Goal: Task Accomplishment & Management: Manage account settings

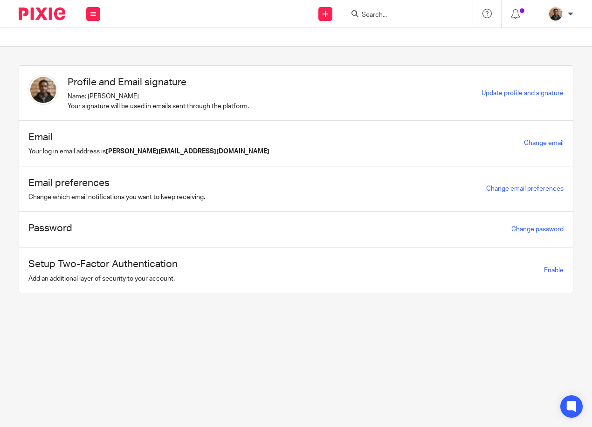
click at [381, 14] on input "Search" at bounding box center [403, 15] width 84 height 8
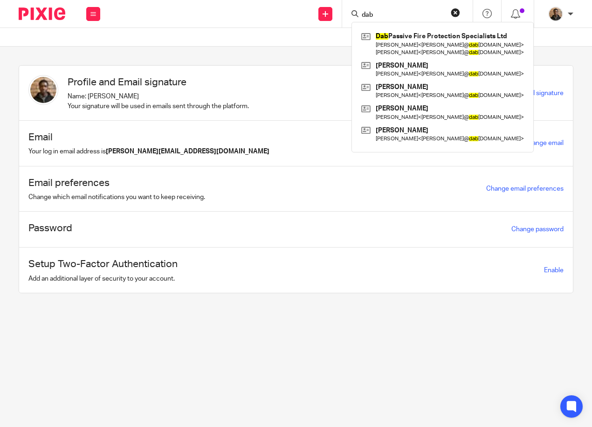
type input "dab"
click at [453, 14] on button "reset" at bounding box center [455, 12] width 9 height 9
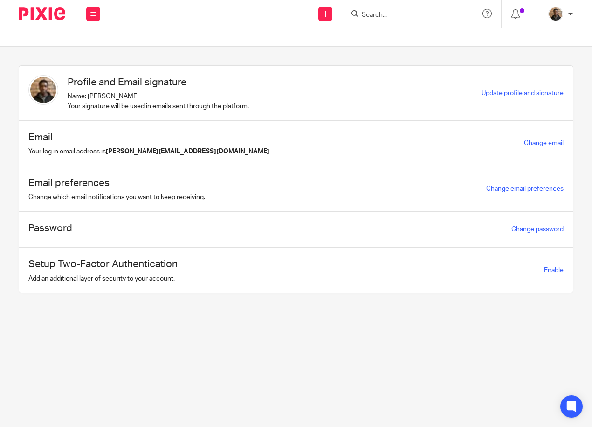
click at [367, 16] on input "Search" at bounding box center [403, 15] width 84 height 8
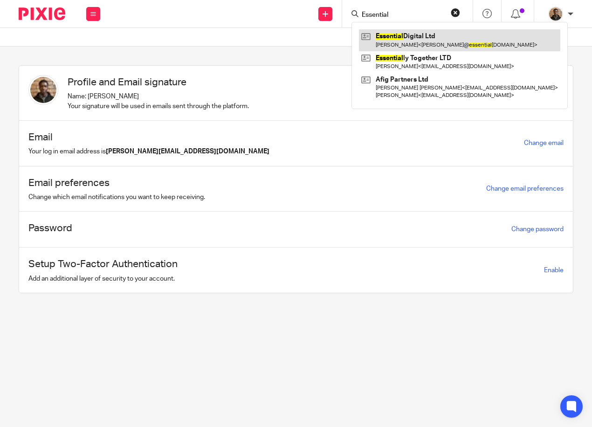
type input "Essential"
click at [444, 35] on link at bounding box center [459, 39] width 201 height 21
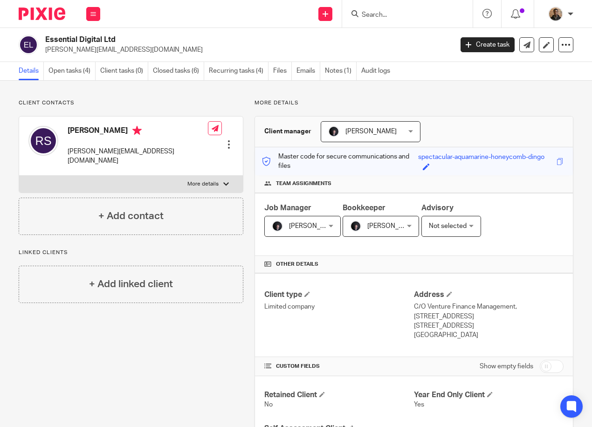
click at [372, 15] on input "Search" at bounding box center [403, 15] width 84 height 8
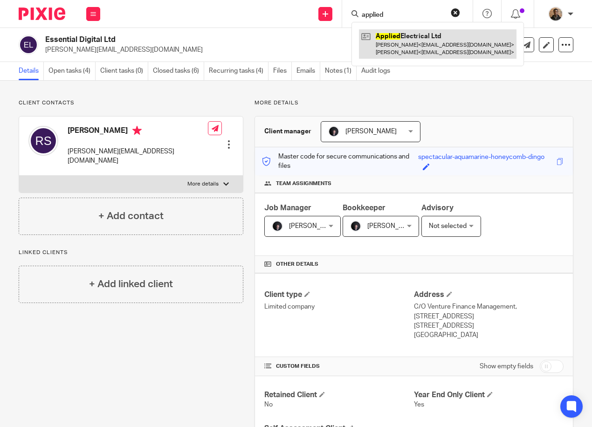
type input "applied"
click at [435, 42] on link at bounding box center [438, 43] width 158 height 29
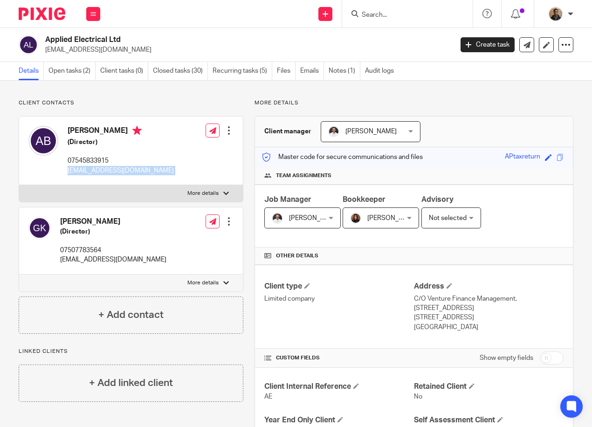
drag, startPoint x: 67, startPoint y: 173, endPoint x: 186, endPoint y: 187, distance: 120.2
click at [186, 187] on div "Anthony Brown (Director) 07545833915 anthonybrown1990@hotmail.co.uk Edit contac…" at bounding box center [131, 159] width 225 height 86
drag, startPoint x: 186, startPoint y: 187, endPoint x: 161, endPoint y: 172, distance: 29.1
copy div "anthonybrown1990@hotmail.co.uk Edit contact Create client from contact Export d…"
click at [389, 13] on input "Search" at bounding box center [403, 15] width 84 height 8
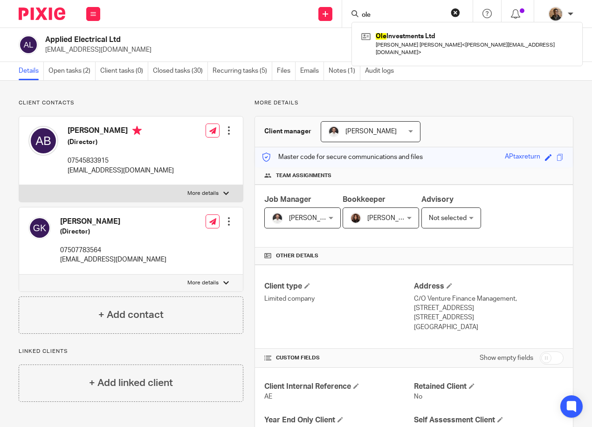
type input "ole"
click at [457, 12] on button "reset" at bounding box center [455, 12] width 9 height 9
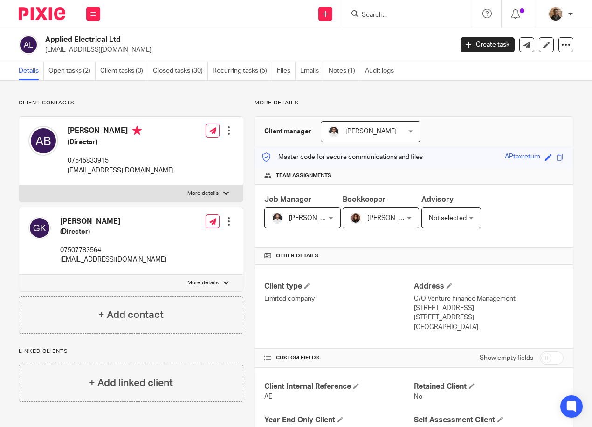
click at [378, 12] on input "Search" at bounding box center [403, 15] width 84 height 8
type input "obk"
click at [435, 31] on link at bounding box center [417, 36] width 116 height 14
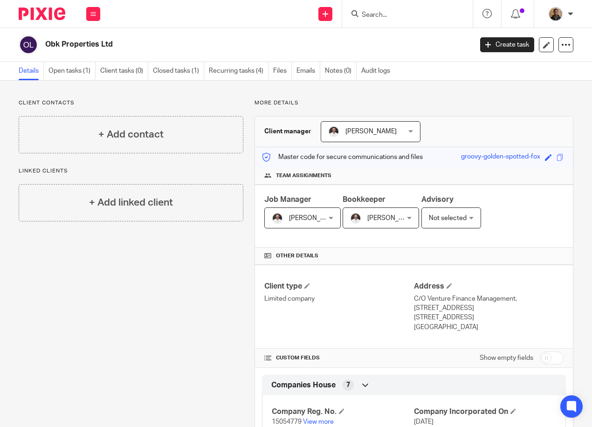
click at [386, 17] on input "Search" at bounding box center [403, 15] width 84 height 8
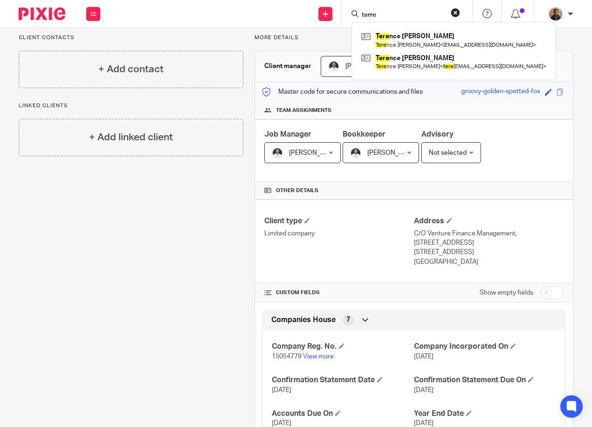
scroll to position [140, 0]
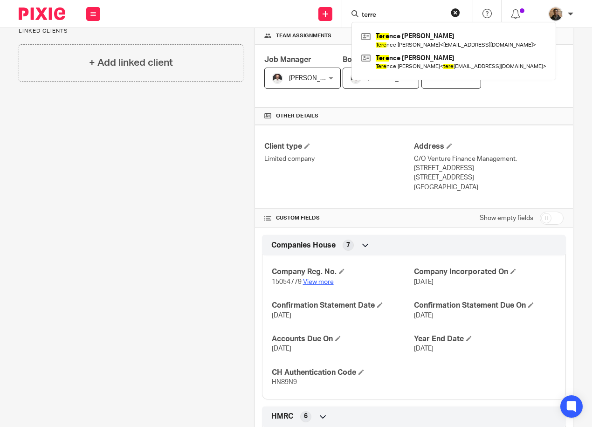
type input "terre"
drag, startPoint x: 321, startPoint y: 282, endPoint x: 313, endPoint y: 284, distance: 8.3
click at [313, 284] on link "View more" at bounding box center [318, 282] width 31 height 7
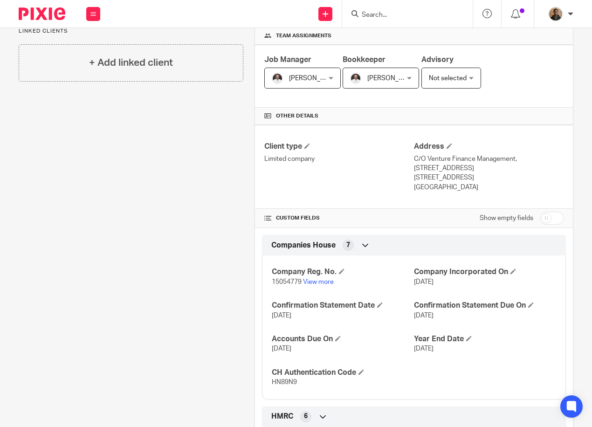
click at [374, 15] on input "Search" at bounding box center [403, 15] width 84 height 8
type input "arc"
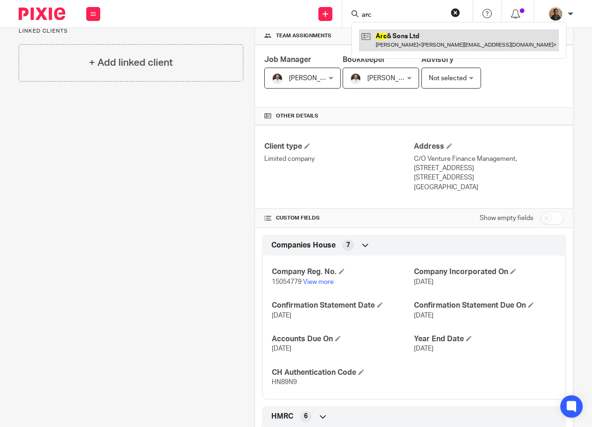
click at [430, 48] on link at bounding box center [459, 39] width 200 height 21
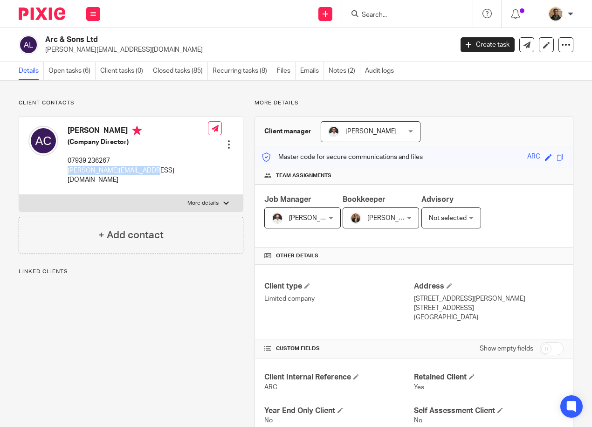
drag, startPoint x: 68, startPoint y: 171, endPoint x: 161, endPoint y: 174, distance: 92.9
click at [161, 174] on div "[PERSON_NAME] (Company Director) 07939 236267 [PERSON_NAME][EMAIL_ADDRESS][DOMA…" at bounding box center [131, 156] width 224 height 78
drag, startPoint x: 161, startPoint y: 174, endPoint x: 119, endPoint y: 169, distance: 42.3
copy p "[PERSON_NAME][EMAIL_ADDRESS][DOMAIN_NAME]"
click at [372, 17] on input "Search" at bounding box center [403, 15] width 84 height 8
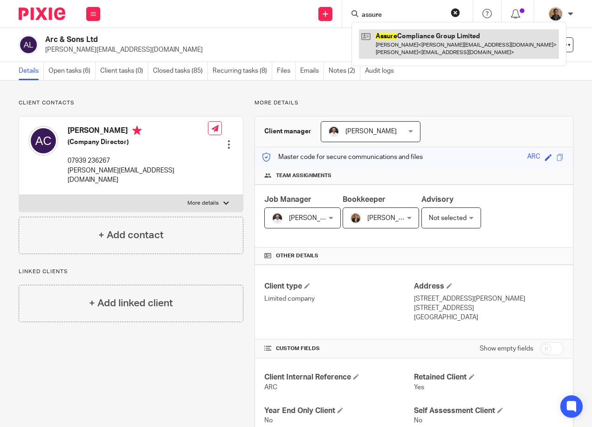
type input "assure"
click at [387, 46] on link at bounding box center [459, 43] width 200 height 29
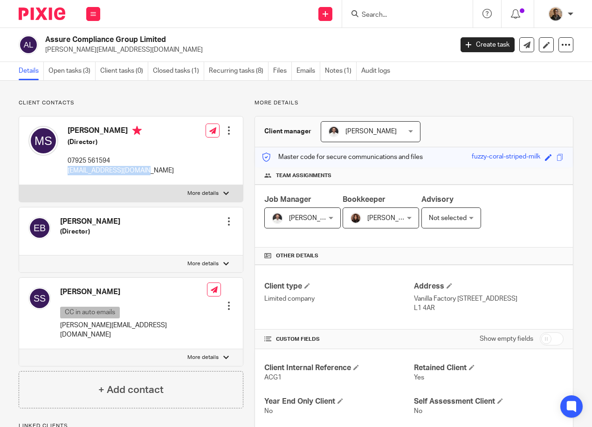
drag, startPoint x: 66, startPoint y: 172, endPoint x: 153, endPoint y: 172, distance: 87.7
click at [153, 172] on div "[PERSON_NAME] (Director) 07925 561594 [EMAIL_ADDRESS][DOMAIN_NAME] Edit contact…" at bounding box center [131, 151] width 224 height 69
drag, startPoint x: 153, startPoint y: 172, endPoint x: 125, endPoint y: 171, distance: 28.0
copy p "[EMAIL_ADDRESS][DOMAIN_NAME]"
click at [375, 13] on input "Search" at bounding box center [403, 15] width 84 height 8
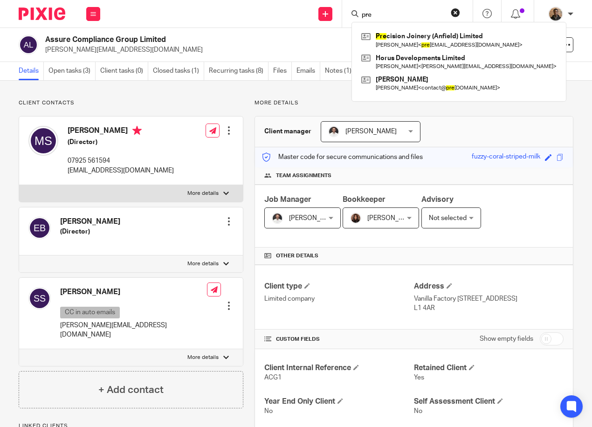
type input "pre"
click at [420, 9] on form "pre" at bounding box center [410, 14] width 99 height 12
click at [382, 8] on form "pre" at bounding box center [410, 14] width 99 height 12
click at [457, 13] on button "reset" at bounding box center [455, 12] width 9 height 9
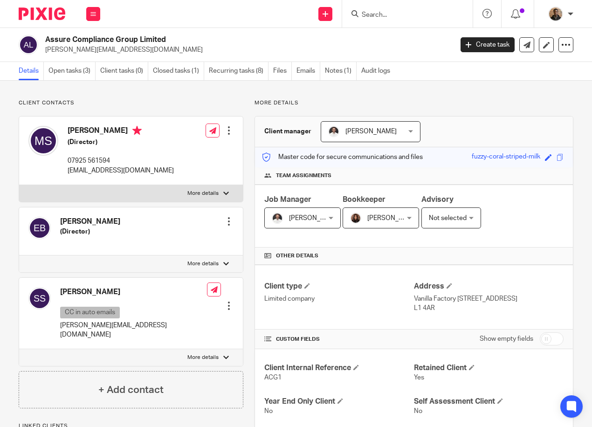
click at [419, 14] on input "Search" at bounding box center [403, 15] width 84 height 8
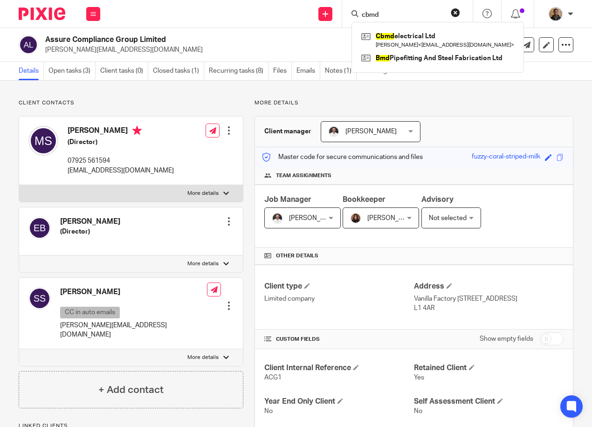
type input "cbmd"
click at [457, 10] on button "reset" at bounding box center [455, 12] width 9 height 9
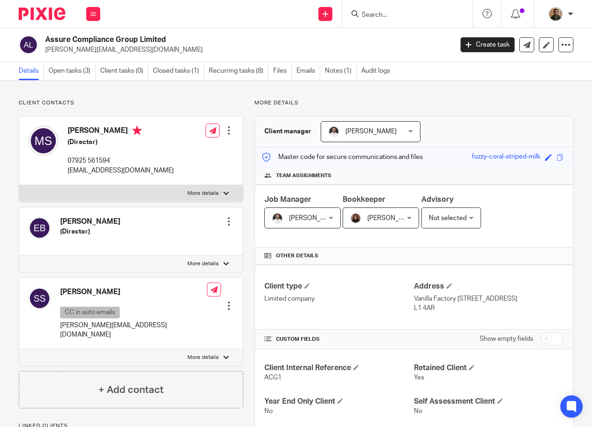
click at [395, 13] on input "Search" at bounding box center [403, 15] width 84 height 8
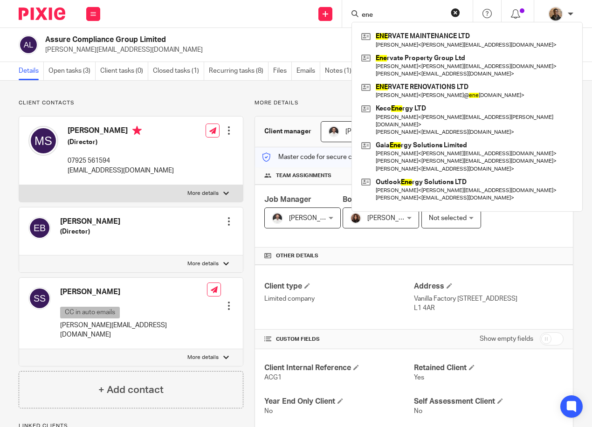
type input "ene"
click at [461, 8] on div "ene ENE RVATE MAINTENANCE LTD Michael Howard < michael-myles86@hotmail.com > En…" at bounding box center [407, 14] width 131 height 28
click at [457, 9] on button "reset" at bounding box center [455, 12] width 9 height 9
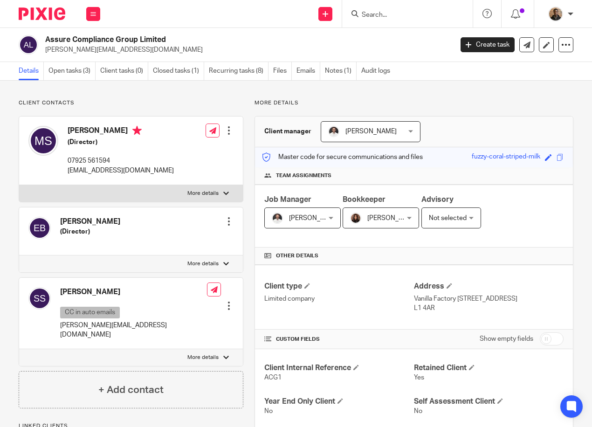
click at [434, 13] on input "Search" at bounding box center [403, 15] width 84 height 8
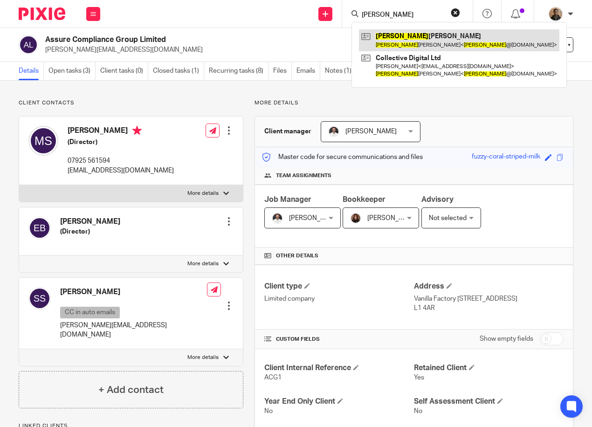
type input "courtney"
click at [494, 37] on link at bounding box center [459, 39] width 201 height 21
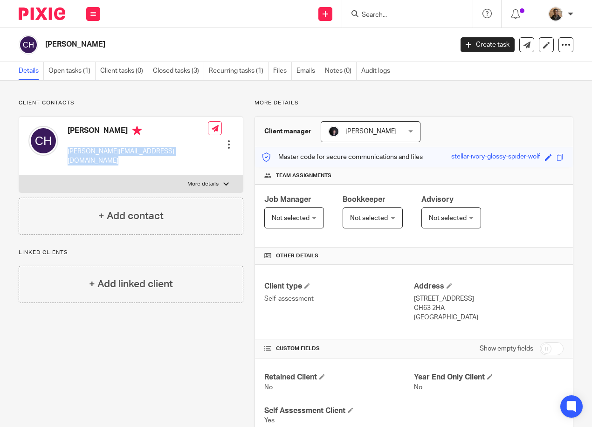
drag, startPoint x: 69, startPoint y: 152, endPoint x: 183, endPoint y: 148, distance: 114.8
click at [183, 148] on div "Courtney Hobbs courtney@collectivedigital.uk Edit contact Create client from co…" at bounding box center [131, 146] width 224 height 59
drag, startPoint x: 183, startPoint y: 148, endPoint x: 152, endPoint y: 152, distance: 31.5
copy div "courtney@collectivedigital.uk"
click at [367, 15] on input "Search" at bounding box center [403, 15] width 84 height 8
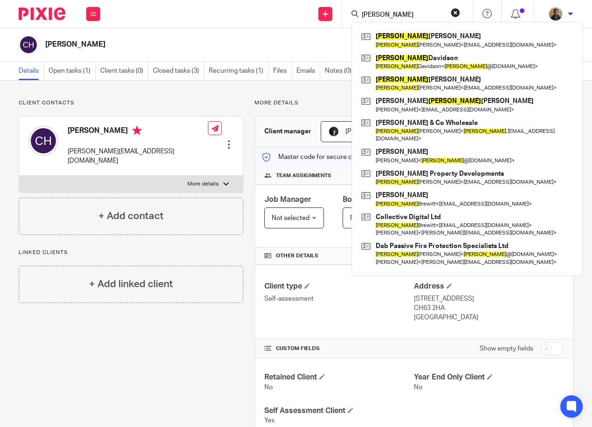
click at [452, 17] on form "john" at bounding box center [410, 14] width 99 height 12
click at [424, 9] on form "john" at bounding box center [410, 14] width 99 height 12
click at [412, 9] on form "john" at bounding box center [410, 14] width 99 height 12
click at [390, 14] on input "john" at bounding box center [403, 15] width 84 height 8
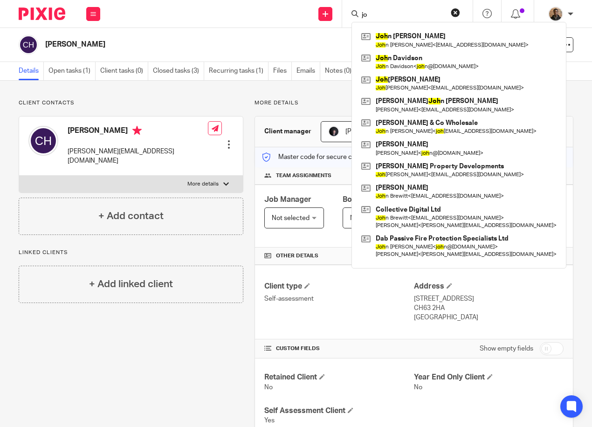
type input "j"
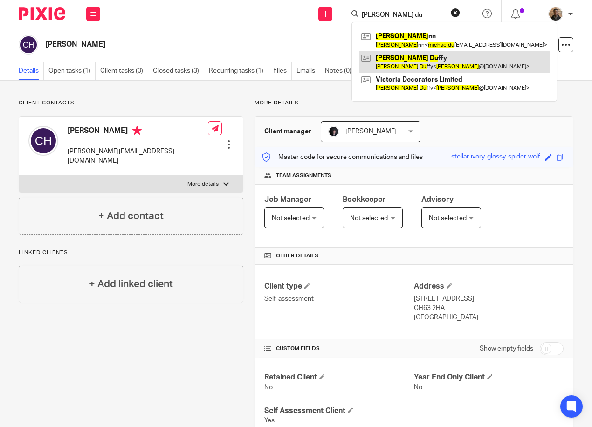
type input "michael du"
click at [443, 68] on link at bounding box center [454, 61] width 191 height 21
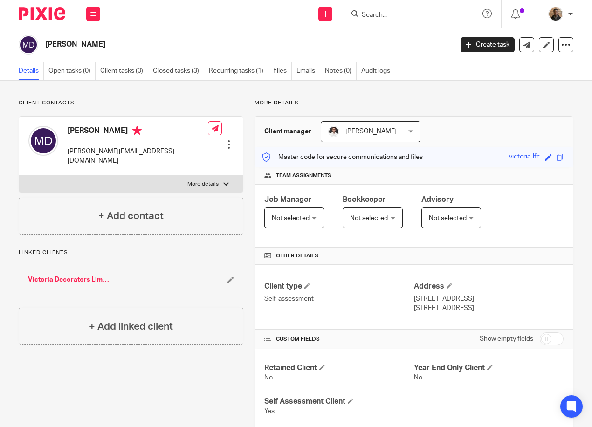
click at [372, 13] on input "Search" at bounding box center [403, 15] width 84 height 8
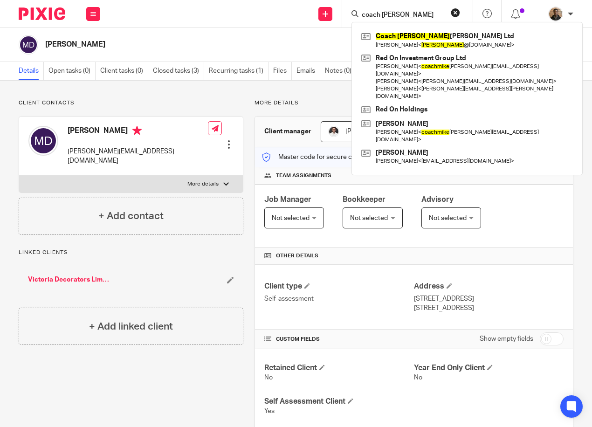
type input "coach [PERSON_NAME]"
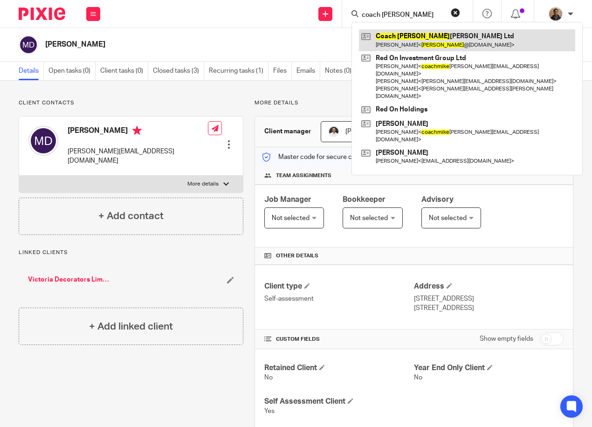
click at [443, 44] on link at bounding box center [467, 39] width 216 height 21
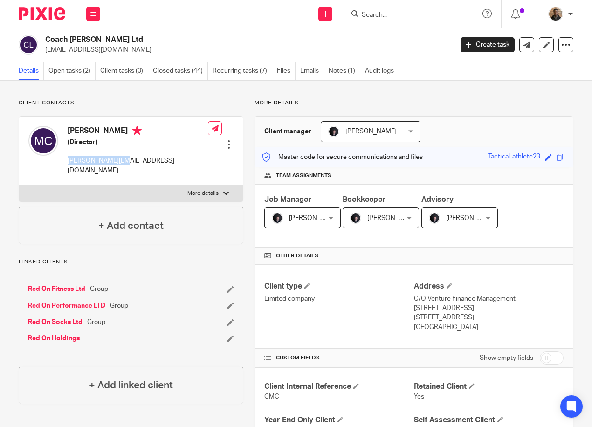
drag, startPoint x: 65, startPoint y: 163, endPoint x: 130, endPoint y: 163, distance: 64.4
click at [130, 163] on div "[PERSON_NAME] (Director) [PERSON_NAME][EMAIL_ADDRESS][DOMAIN_NAME]" at bounding box center [118, 150] width 180 height 59
drag, startPoint x: 130, startPoint y: 163, endPoint x: 92, endPoint y: 160, distance: 37.4
copy p "[PERSON_NAME][EMAIL_ADDRESS][DOMAIN_NAME]"
click at [363, 14] on input "Search" at bounding box center [403, 15] width 84 height 8
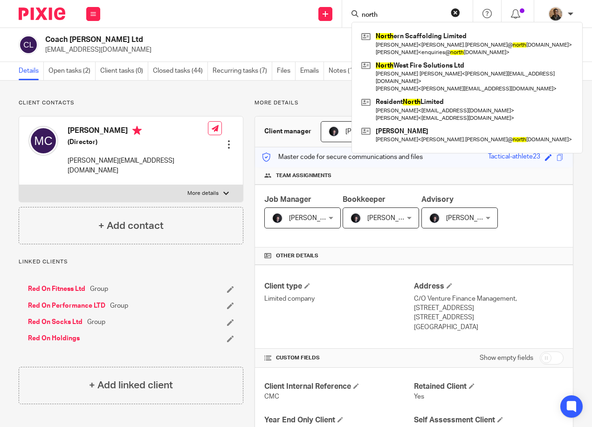
type input "north"
click at [455, 7] on div "north North ern Scaffolding Limited [PERSON_NAME] < [PERSON_NAME].[PERSON_NAME]…" at bounding box center [407, 14] width 131 height 28
click at [456, 12] on button "reset" at bounding box center [455, 12] width 9 height 9
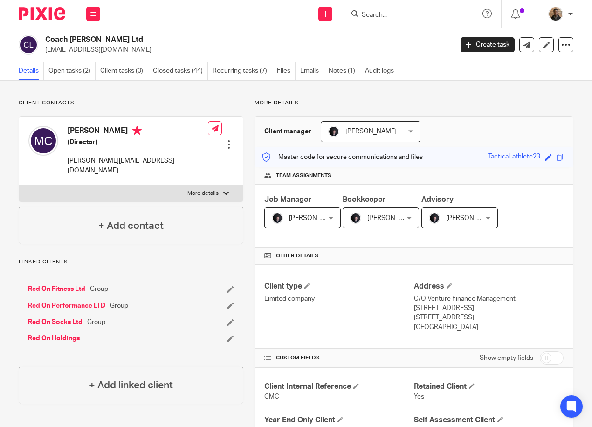
click at [394, 18] on input "Search" at bounding box center [403, 15] width 84 height 8
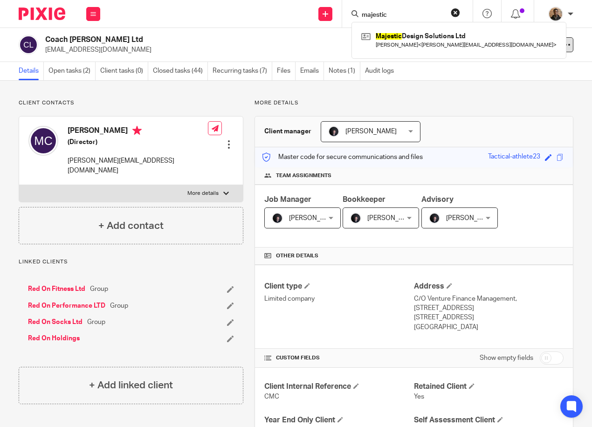
type input "majestic"
click at [459, 12] on button "reset" at bounding box center [455, 12] width 9 height 9
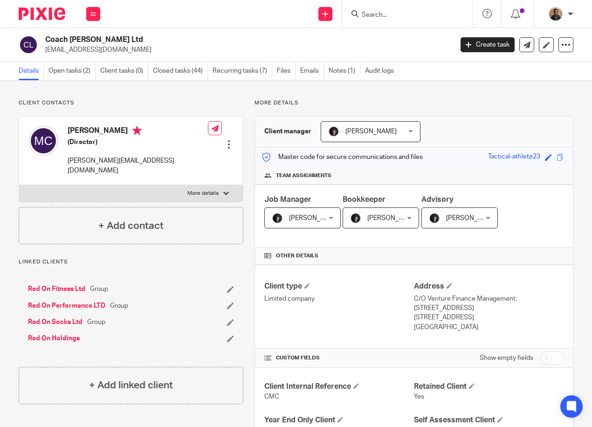
drag, startPoint x: 436, startPoint y: 10, endPoint x: 440, endPoint y: 13, distance: 5.0
click at [440, 13] on form at bounding box center [410, 14] width 99 height 12
click at [426, 13] on input "Search" at bounding box center [403, 15] width 84 height 8
type input "get"
click at [456, 12] on button "reset" at bounding box center [455, 12] width 9 height 9
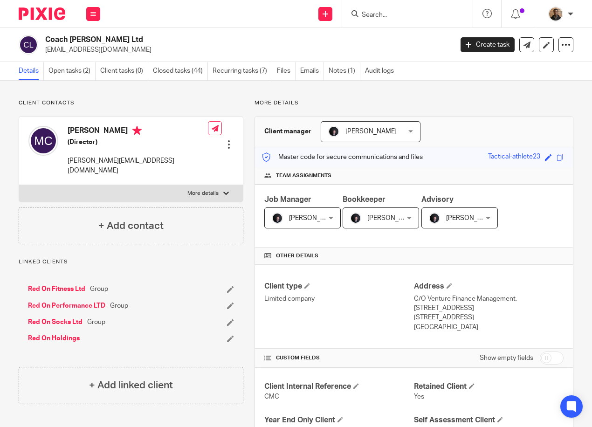
click at [392, 12] on input "Search" at bounding box center [403, 15] width 84 height 8
type input "elixir"
click at [457, 11] on button "reset" at bounding box center [455, 12] width 9 height 9
click at [352, 8] on div at bounding box center [406, 14] width 109 height 12
click at [359, 9] on div at bounding box center [406, 14] width 109 height 12
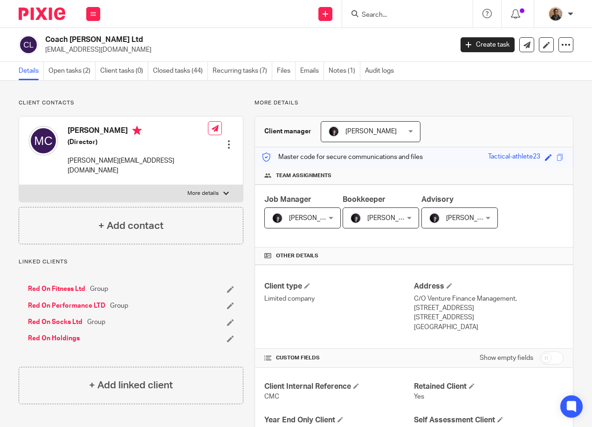
click at [364, 10] on form at bounding box center [410, 14] width 99 height 12
click at [368, 11] on input "Search" at bounding box center [403, 15] width 84 height 8
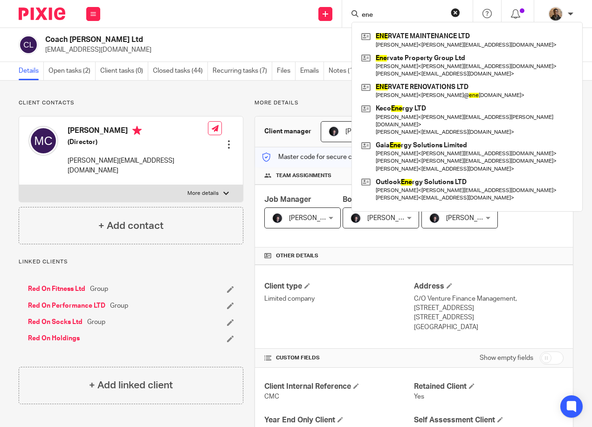
type input "ene"
drag, startPoint x: 99, startPoint y: 17, endPoint x: 99, endPoint y: 22, distance: 5.6
click at [99, 17] on button at bounding box center [93, 14] width 14 height 14
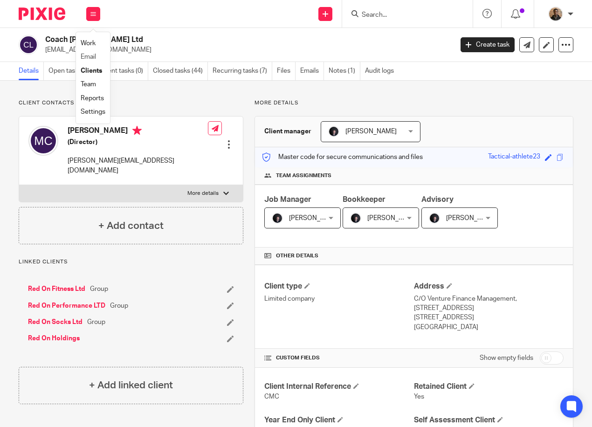
drag, startPoint x: 96, startPoint y: 42, endPoint x: 104, endPoint y: 47, distance: 9.1
click at [96, 42] on link "Work" at bounding box center [88, 43] width 15 height 7
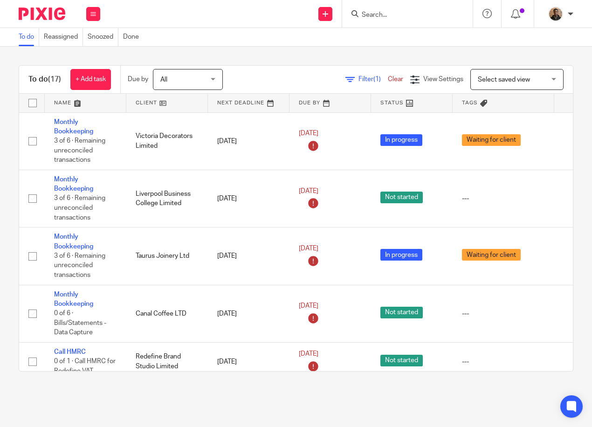
click at [506, 85] on span "Select saved view" at bounding box center [512, 79] width 68 height 20
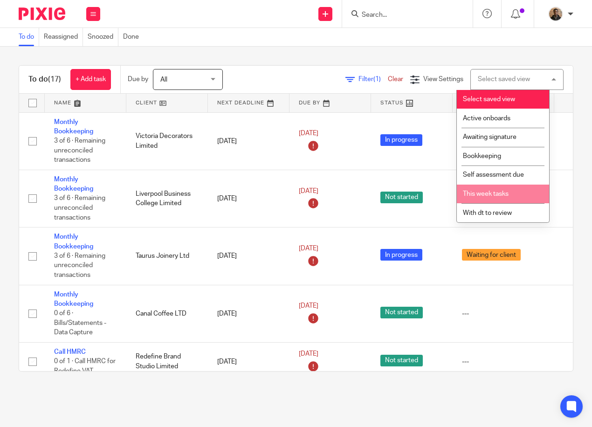
click at [496, 189] on li "This week tasks" at bounding box center [503, 194] width 92 height 19
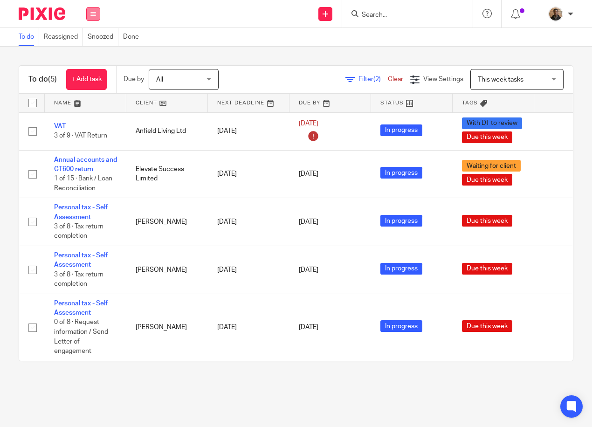
click at [95, 13] on icon at bounding box center [93, 14] width 6 height 6
click at [90, 70] on link "Clients" at bounding box center [91, 71] width 21 height 7
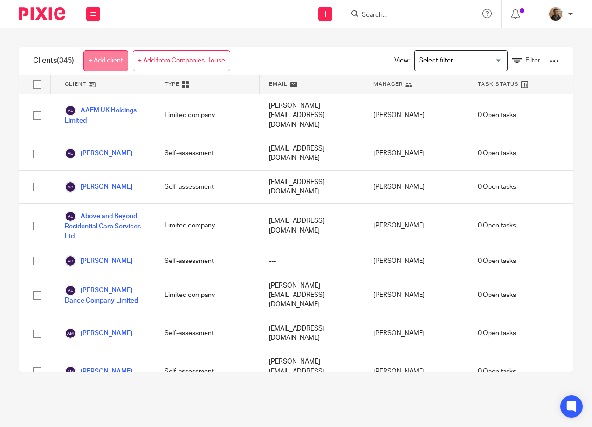
click at [121, 59] on link "+ Add client" at bounding box center [105, 60] width 45 height 21
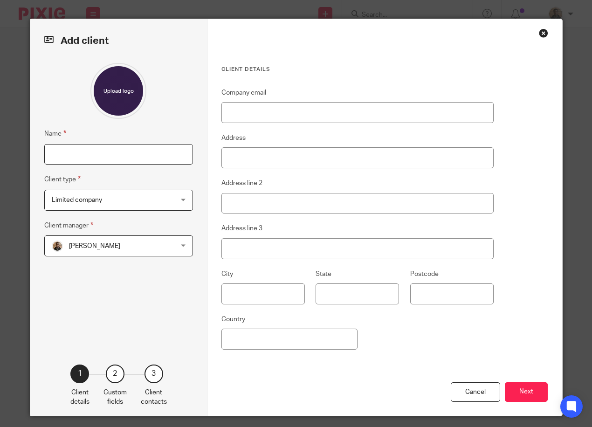
click at [136, 155] on input "Name" at bounding box center [118, 154] width 149 height 21
type input "[PERSON_NAME]"
click at [182, 123] on div "Name [PERSON_NAME] Client type Limited company Limited company Limited company …" at bounding box center [118, 200] width 149 height 274
click at [292, 111] on input "Company email" at bounding box center [358, 112] width 272 height 21
click at [317, 78] on div "Client details Company email Address Address line 2 Address line 3 City State P…" at bounding box center [358, 224] width 272 height 317
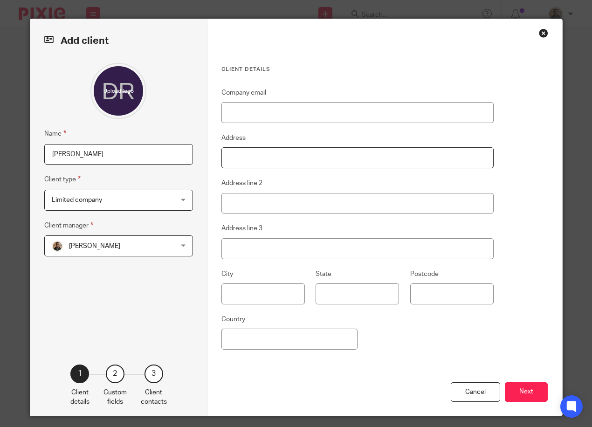
click at [282, 161] on input "Address" at bounding box center [358, 157] width 272 height 21
type input "[STREET_ADDRESS]"
click at [278, 206] on input "Address line 2" at bounding box center [358, 203] width 272 height 21
click at [223, 274] on label "City" at bounding box center [228, 274] width 12 height 9
click at [297, 203] on input "Address line 2" at bounding box center [358, 203] width 272 height 21
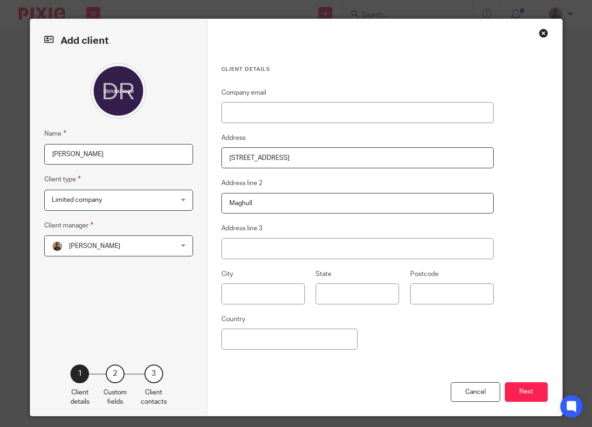
type input "Maghull"
click at [288, 295] on input "text" at bounding box center [263, 294] width 83 height 21
type input "[GEOGRAPHIC_DATA]"
click at [446, 298] on input "Postcode" at bounding box center [451, 294] width 83 height 21
type input "L31 1HF"
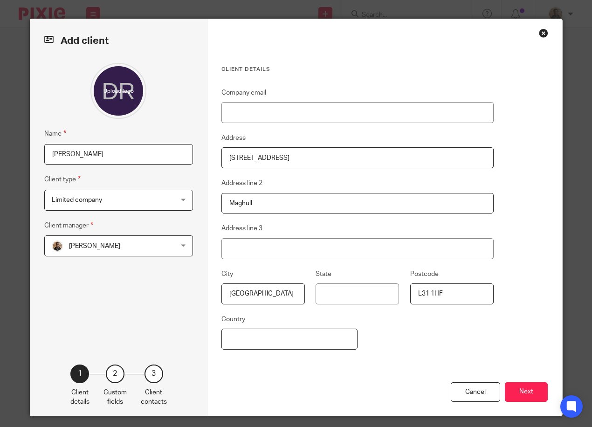
click at [289, 340] on input "Country" at bounding box center [290, 339] width 136 height 21
type input "[GEOGRAPHIC_DATA]"
click at [388, 382] on div "Cancel Next" at bounding box center [385, 399] width 327 height 34
click at [395, 359] on div "Company email Address [STREET_ADDRESS]" at bounding box center [358, 234] width 272 height 295
click at [523, 397] on button "Next" at bounding box center [526, 392] width 43 height 20
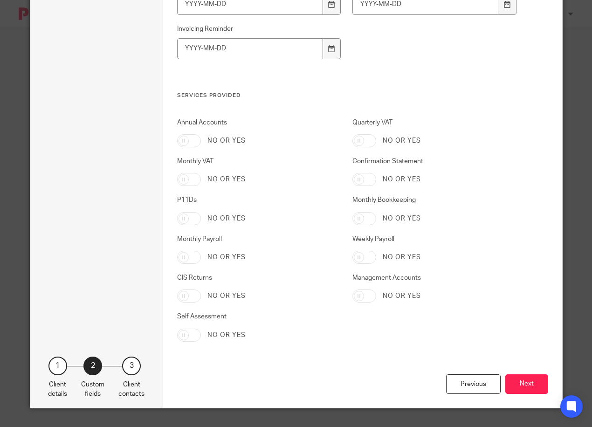
drag, startPoint x: 462, startPoint y: 384, endPoint x: 449, endPoint y: 358, distance: 29.8
click at [462, 384] on div "Previous" at bounding box center [473, 384] width 55 height 20
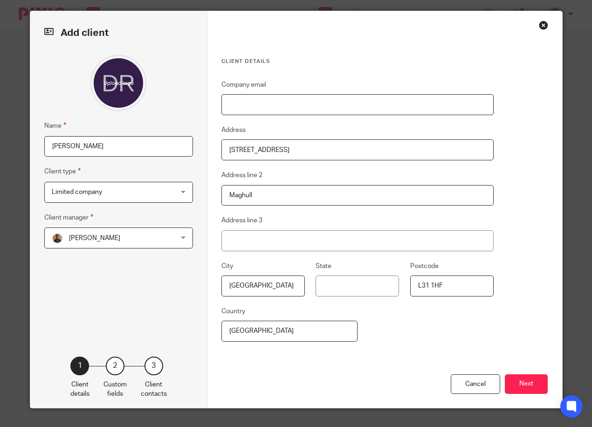
click at [257, 99] on input "Company email" at bounding box center [358, 104] width 272 height 21
paste input "[PERSON_NAME][EMAIL_ADDRESS][DOMAIN_NAME]"
type input "[PERSON_NAME][EMAIL_ADDRESS][DOMAIN_NAME]"
click at [342, 85] on fieldset "Company email [PERSON_NAME][EMAIL_ADDRESS][DOMAIN_NAME]" at bounding box center [358, 97] width 272 height 36
click at [516, 377] on button "Next" at bounding box center [526, 384] width 43 height 20
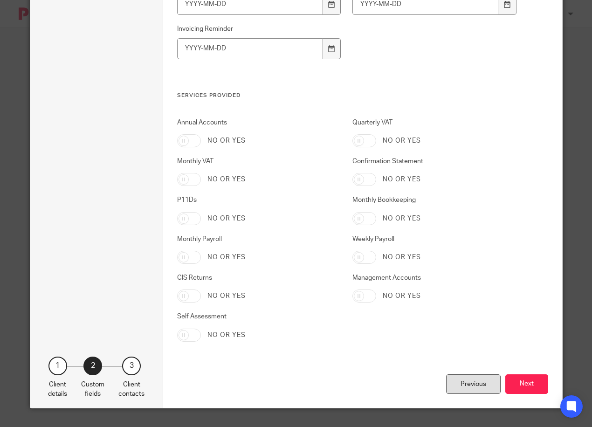
click at [458, 381] on div "Previous" at bounding box center [473, 384] width 55 height 20
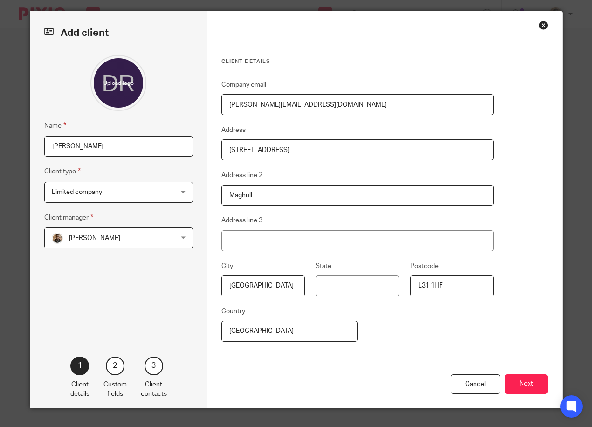
click at [116, 184] on span "Limited company" at bounding box center [108, 192] width 113 height 20
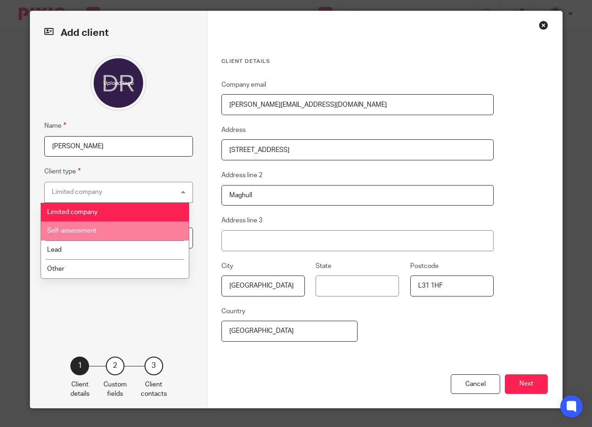
click at [123, 234] on li "Self-assessment" at bounding box center [115, 231] width 148 height 19
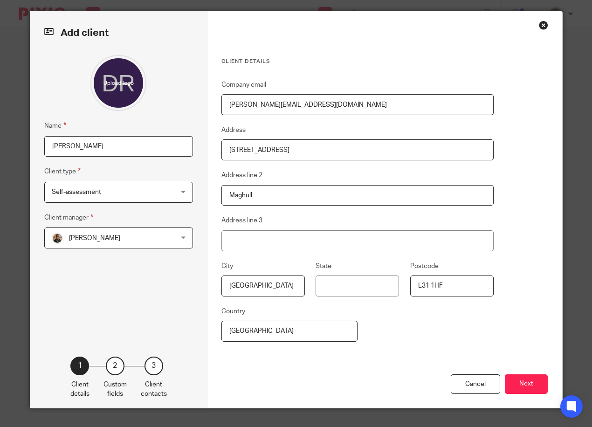
click at [124, 266] on div "Name [PERSON_NAME] Client type Self-assessment Self-assessment Limited company …" at bounding box center [118, 192] width 149 height 274
click at [135, 197] on span "Self-assessment" at bounding box center [108, 192] width 113 height 20
click at [132, 292] on div "Name [PERSON_NAME] Client type Self-assessment Self-assessment Limited company …" at bounding box center [118, 192] width 149 height 274
click at [161, 243] on div "[PERSON_NAME] [PERSON_NAME]" at bounding box center [118, 238] width 149 height 21
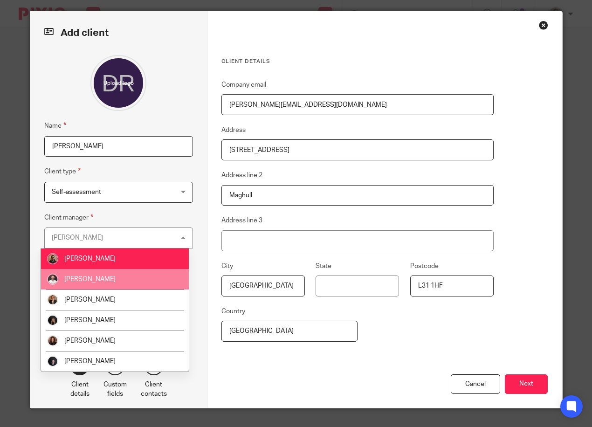
click at [136, 278] on li "[PERSON_NAME]" at bounding box center [115, 279] width 148 height 21
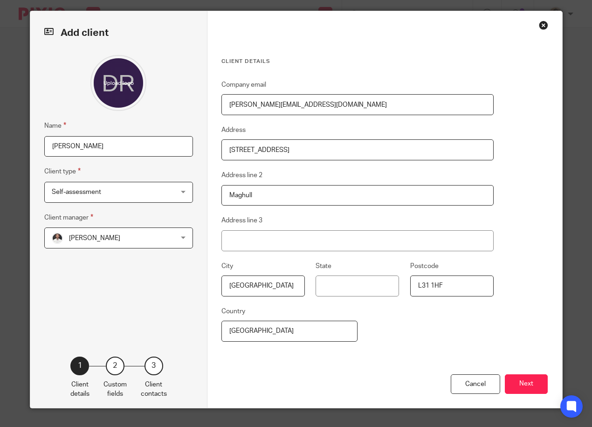
click at [152, 218] on fieldset "Client manager Dom Talbot Dom Talbot Adam Osman Dom Talbot Erica Smith Loz Whit…" at bounding box center [118, 230] width 149 height 36
click at [538, 389] on button "Next" at bounding box center [526, 384] width 43 height 20
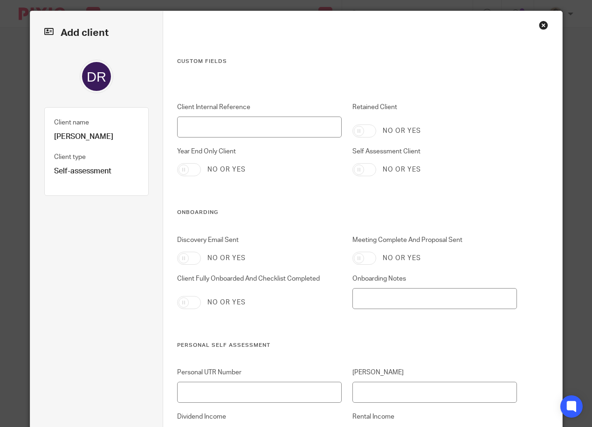
click at [358, 168] on input "Self Assessment Client" at bounding box center [365, 169] width 24 height 13
checkbox input "true"
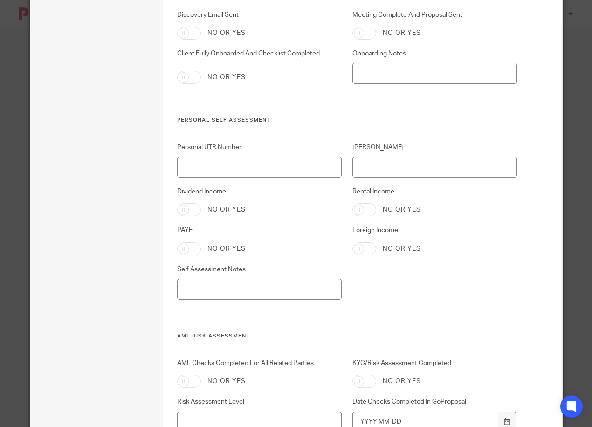
scroll to position [280, 0]
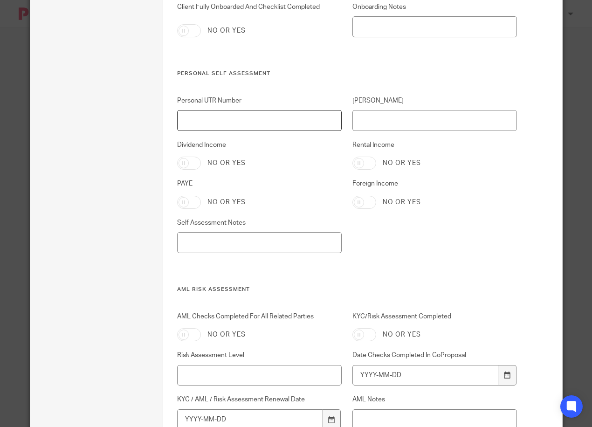
click at [227, 126] on input "Personal UTR Number" at bounding box center [259, 120] width 165 height 21
type input "2910483968"
click at [396, 121] on input "[PERSON_NAME]" at bounding box center [435, 120] width 165 height 21
click at [428, 118] on input "JN844078" at bounding box center [435, 120] width 165 height 21
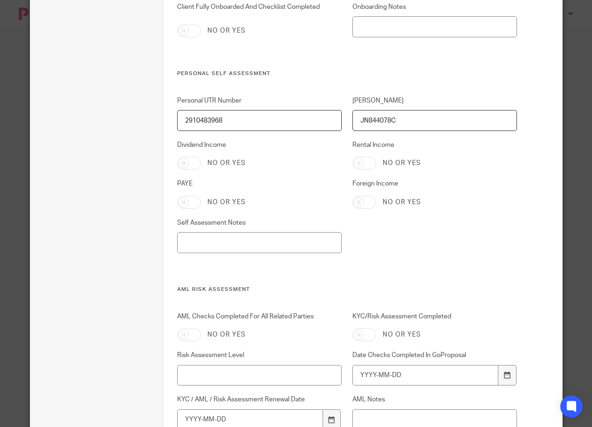
type input "JN844078C"
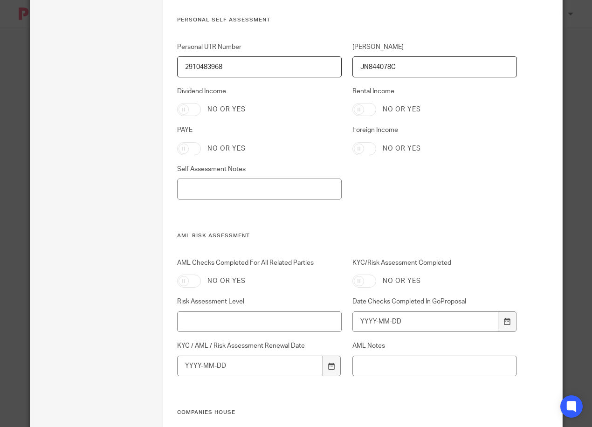
scroll to position [373, 0]
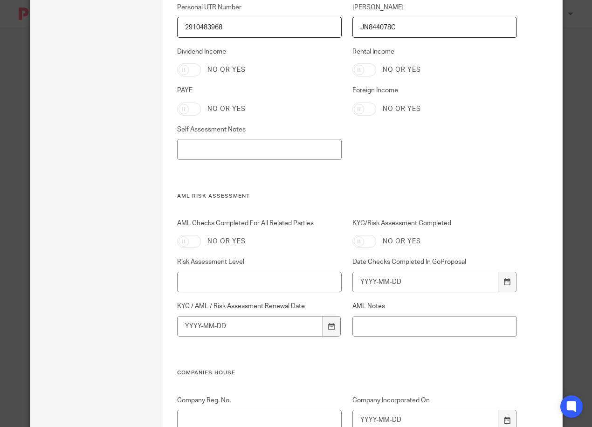
click at [192, 106] on input "PAYE" at bounding box center [189, 109] width 24 height 13
checkbox input "true"
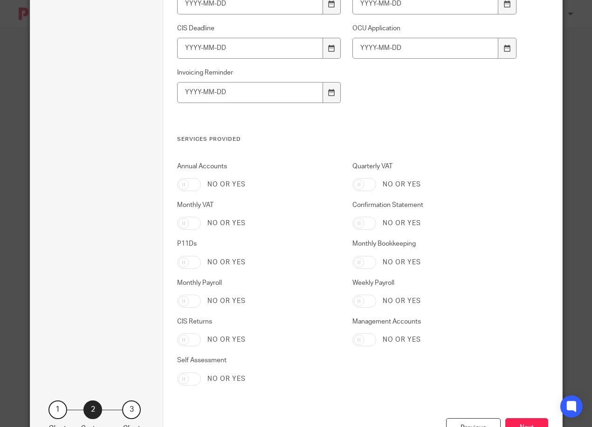
scroll to position [1863, 0]
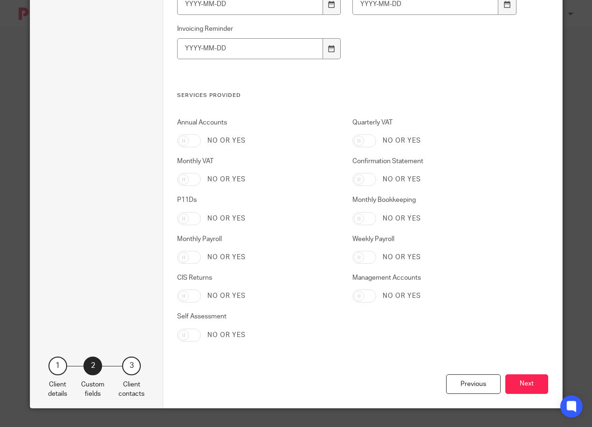
click at [189, 340] on input "Self Assessment" at bounding box center [189, 335] width 24 height 13
checkbox input "true"
click at [516, 389] on button "Next" at bounding box center [527, 384] width 43 height 20
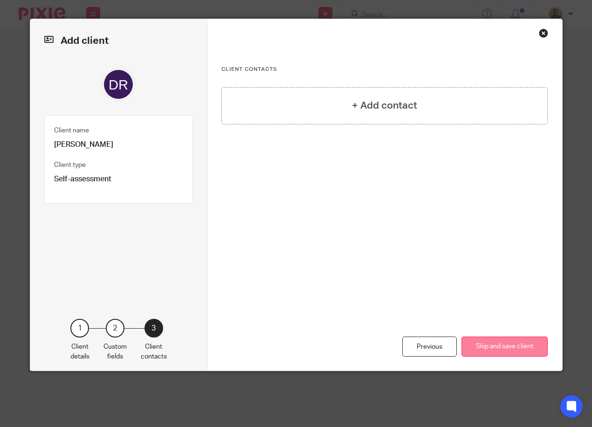
click at [515, 344] on button "Skip and save client" at bounding box center [505, 347] width 86 height 20
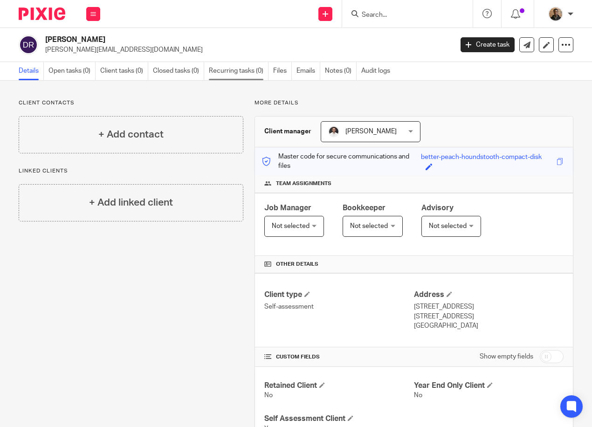
click at [248, 74] on link "Recurring tasks (0)" at bounding box center [239, 71] width 60 height 18
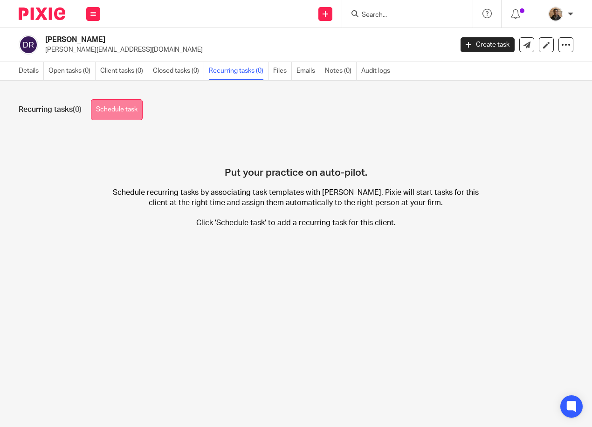
click at [119, 112] on link "Schedule task" at bounding box center [117, 109] width 52 height 21
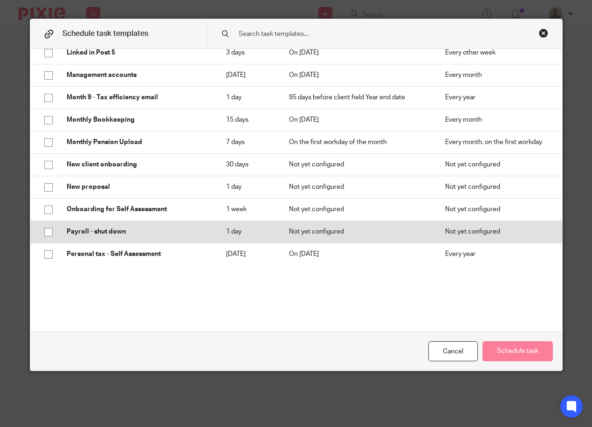
scroll to position [560, 0]
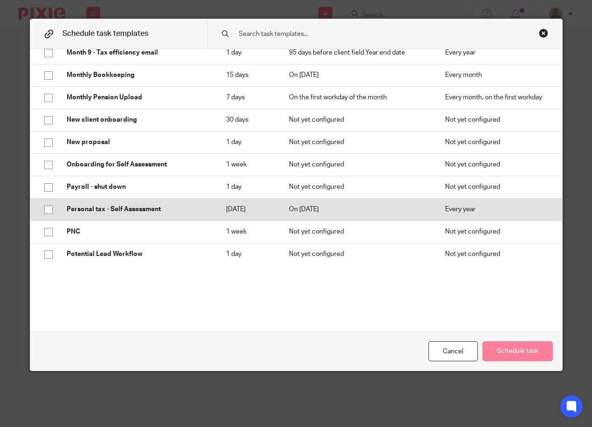
click at [46, 209] on input "checkbox" at bounding box center [49, 210] width 18 height 18
checkbox input "true"
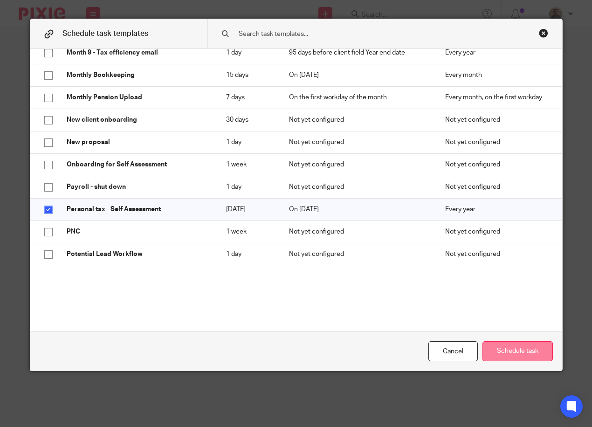
click at [500, 352] on button "Schedule task" at bounding box center [518, 351] width 70 height 20
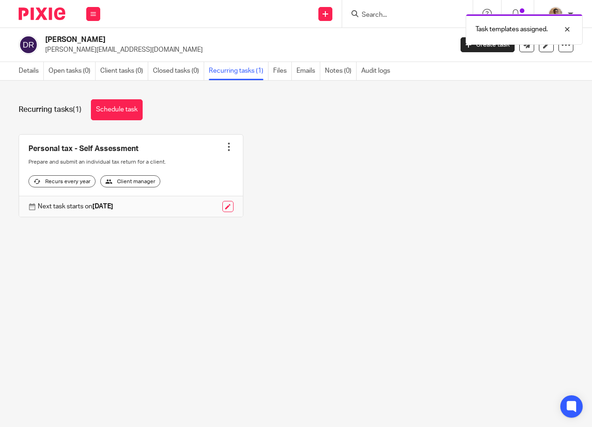
click at [325, 16] on div "Task templates assigned." at bounding box center [439, 26] width 287 height 35
click at [326, 12] on div "Task templates assigned." at bounding box center [439, 26] width 287 height 35
click at [328, 15] on icon at bounding box center [326, 14] width 6 height 6
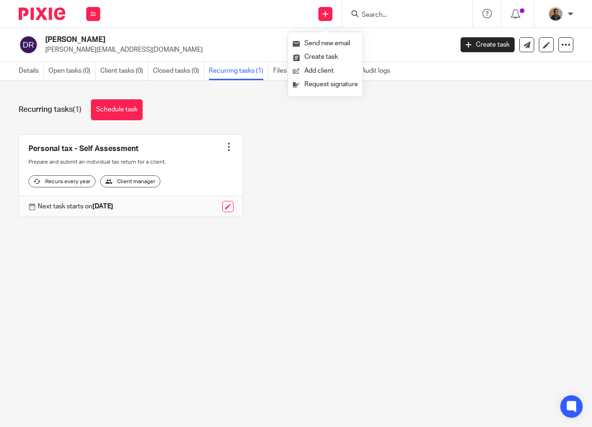
drag, startPoint x: 417, startPoint y: 135, endPoint x: 423, endPoint y: 115, distance: 20.4
click at [419, 132] on div "Recurring tasks (1) Schedule task Personal tax - Self Assessment Create task Cl…" at bounding box center [296, 165] width 592 height 169
click at [465, 47] on link "Create task" at bounding box center [488, 44] width 54 height 15
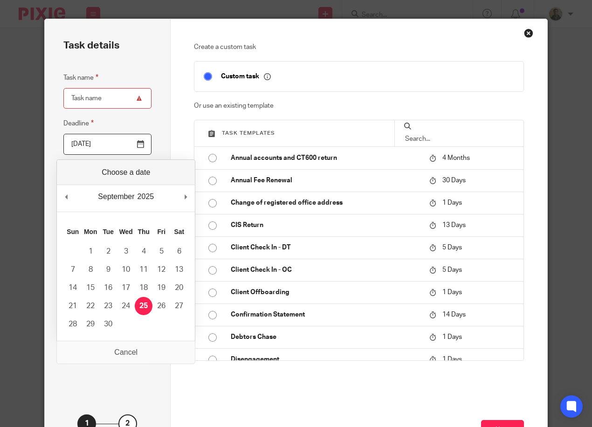
drag, startPoint x: 137, startPoint y: 145, endPoint x: 134, endPoint y: 139, distance: 6.1
click at [136, 143] on input "2025-09-25" at bounding box center [107, 144] width 88 height 21
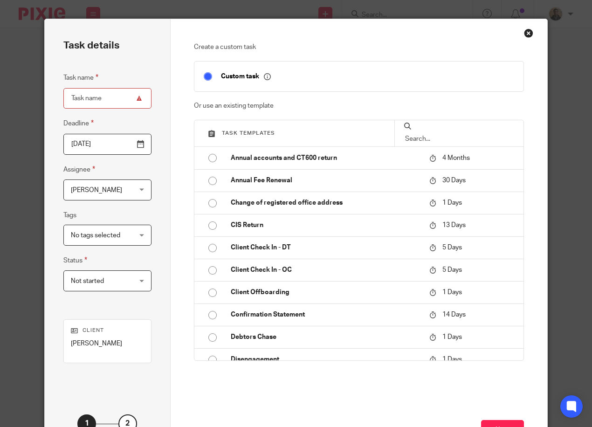
click at [137, 195] on div "Adam Osman Adam Osman" at bounding box center [107, 190] width 88 height 21
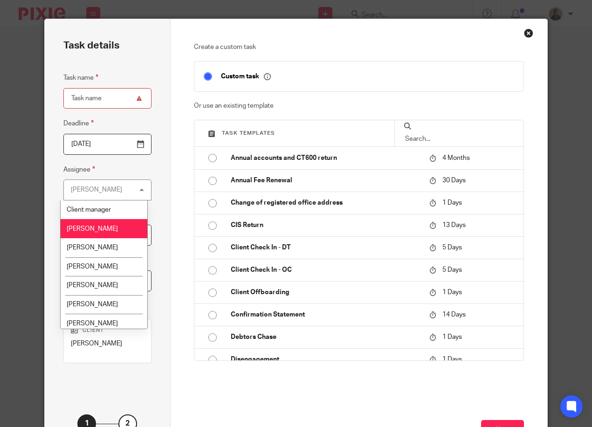
click at [137, 195] on div "Adam Osman Adam Osman" at bounding box center [107, 190] width 88 height 21
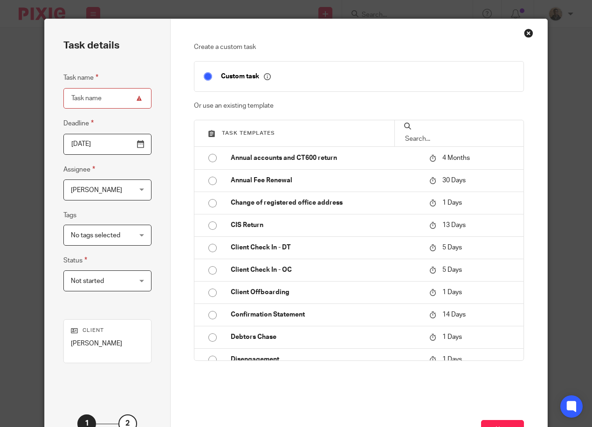
click at [129, 102] on input "Task name" at bounding box center [107, 98] width 88 height 21
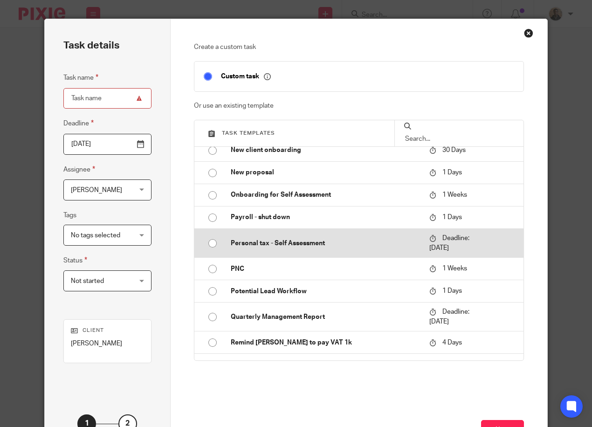
scroll to position [591, 0]
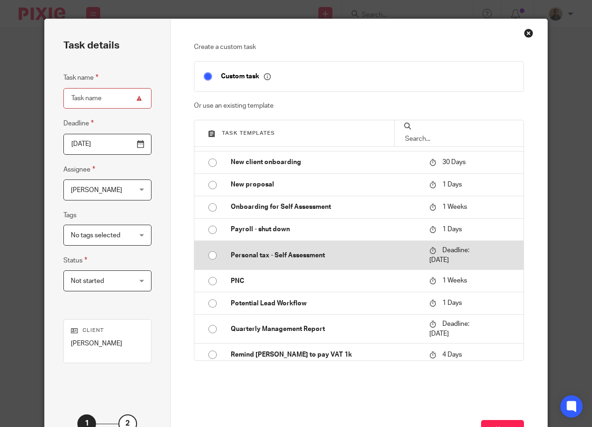
click at [208, 262] on input "radio" at bounding box center [213, 256] width 18 height 18
type input "2026-01-31"
type input "Personal tax - Self Assessment"
checkbox input "false"
radio input "false"
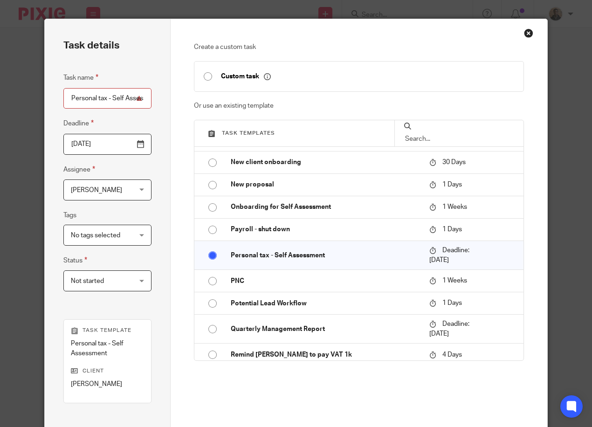
click at [157, 197] on div "Task details Task name Personal tax - Self Assessment Deadline 2026-01-31 Assig…" at bounding box center [107, 261] width 125 height 485
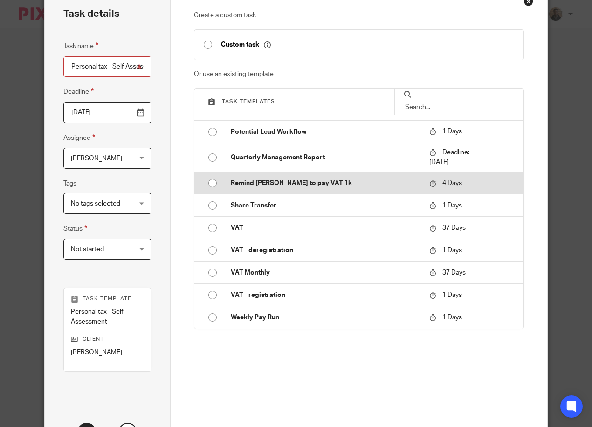
scroll to position [0, 0]
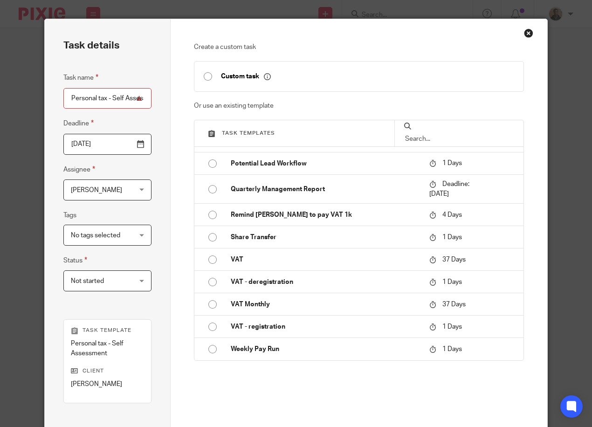
click at [136, 100] on input "Personal tax - Self Assessment" at bounding box center [107, 98] width 88 height 21
type input "Personal tax - Self Assessment 24 25"
click at [160, 120] on div "Task details Task name Personal tax - Self Assessment 24 25 Deadline 2026-01-31…" at bounding box center [107, 261] width 125 height 485
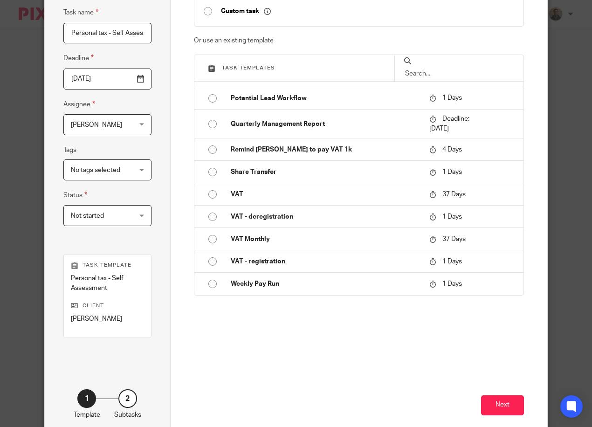
scroll to position [96, 0]
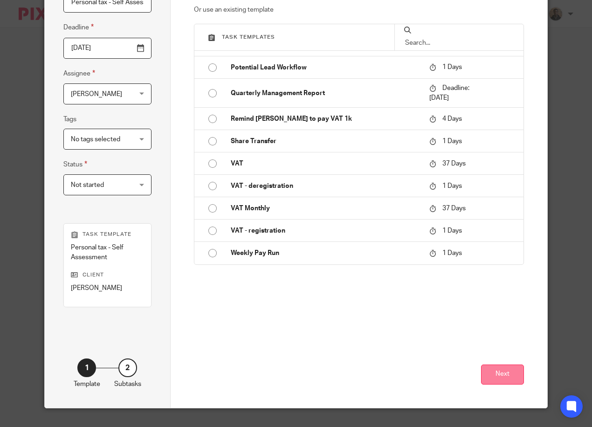
click at [494, 374] on button "Next" at bounding box center [502, 375] width 43 height 20
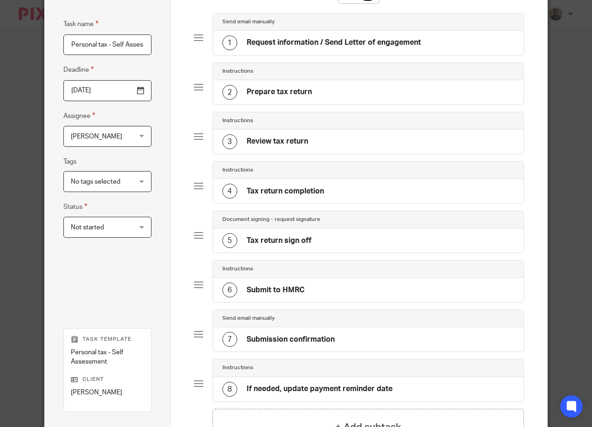
scroll to position [158, 0]
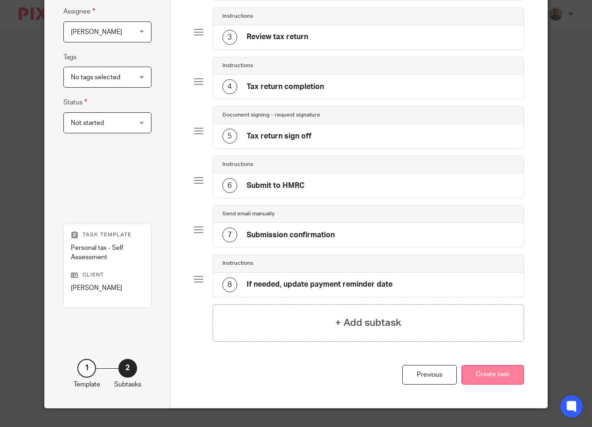
click at [475, 379] on button "Create task" at bounding box center [493, 375] width 62 height 20
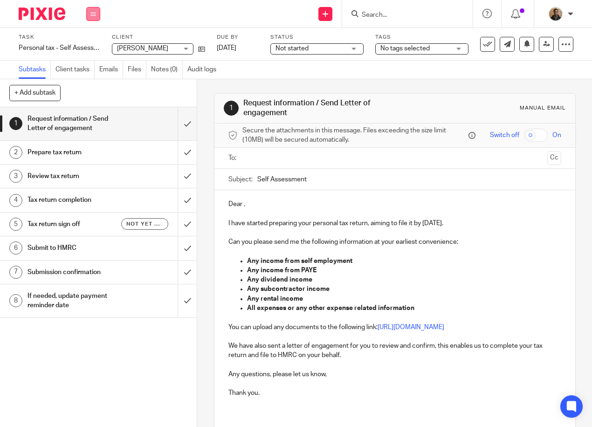
click at [91, 17] on button at bounding box center [93, 14] width 14 height 14
click at [88, 44] on link "Work" at bounding box center [89, 43] width 16 height 7
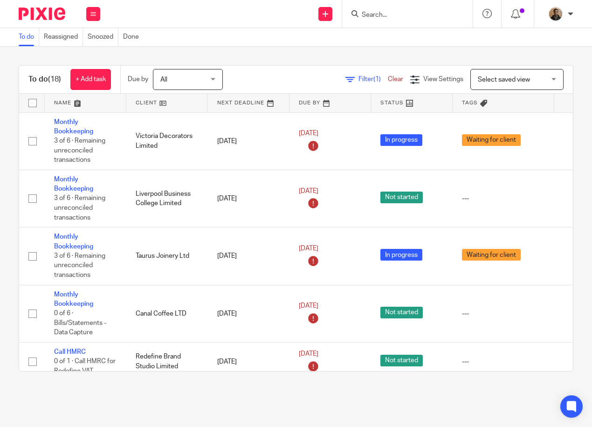
click at [478, 74] on span "Select saved view" at bounding box center [512, 79] width 68 height 20
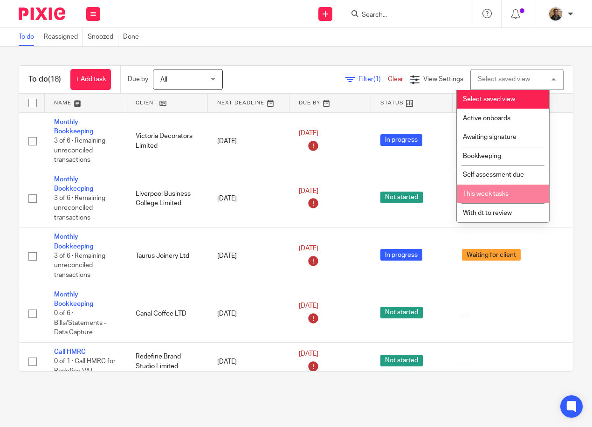
click at [502, 199] on li "This week tasks" at bounding box center [503, 194] width 92 height 19
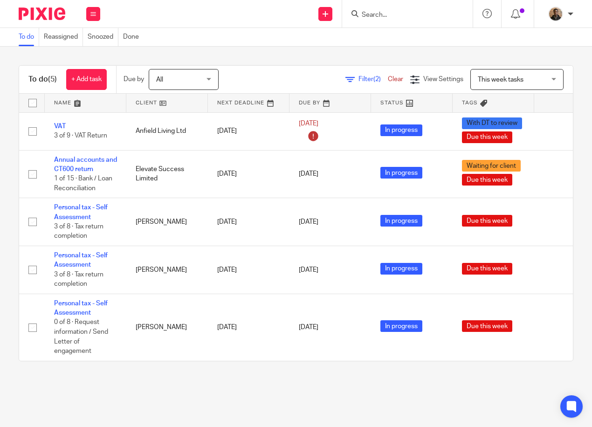
click at [245, 388] on main "To do Reassigned Snoozed Done To do (5) + Add task Due by All All [DATE] [DATE]…" at bounding box center [296, 213] width 592 height 427
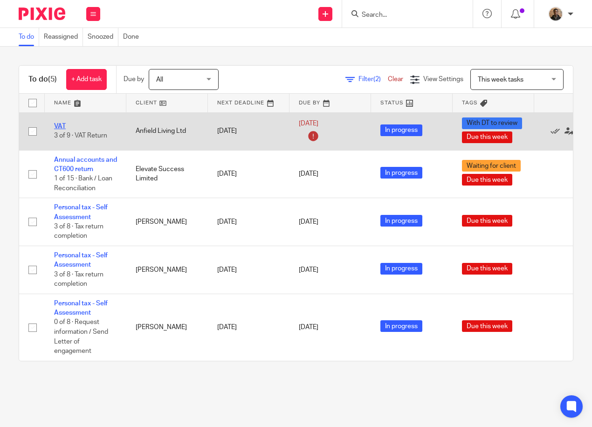
click at [58, 126] on link "VAT" at bounding box center [60, 126] width 12 height 7
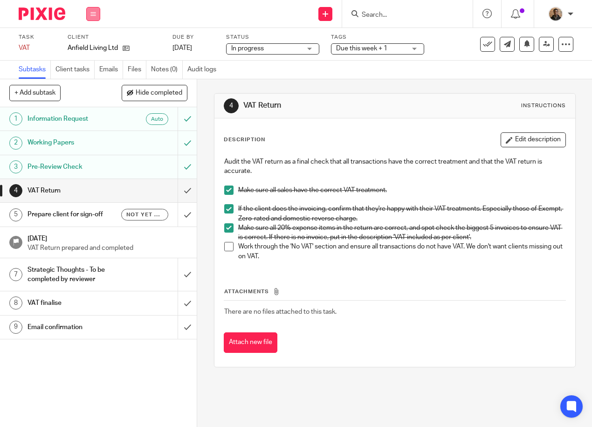
click at [95, 10] on button at bounding box center [93, 14] width 14 height 14
click at [95, 41] on link "Work" at bounding box center [89, 43] width 16 height 7
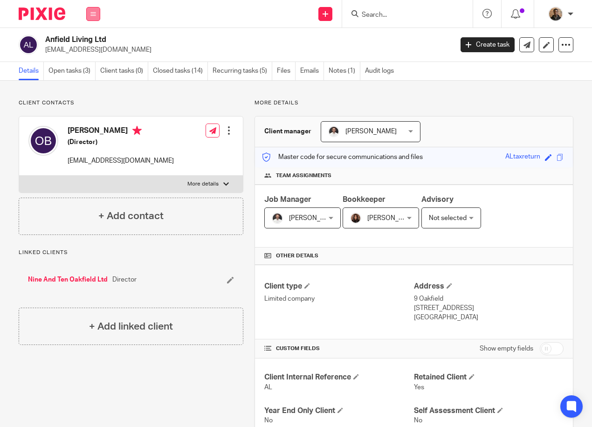
click at [98, 17] on button at bounding box center [93, 14] width 14 height 14
click at [95, 41] on link "Work" at bounding box center [88, 43] width 15 height 7
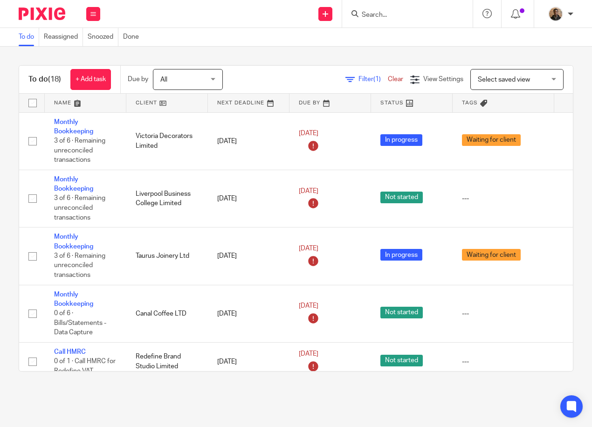
click at [492, 90] on div "To do (18) + Add task Due by All All [DATE] [DATE] This week Next week This mon…" at bounding box center [296, 80] width 554 height 28
click at [494, 83] on span "Select saved view" at bounding box center [512, 79] width 68 height 20
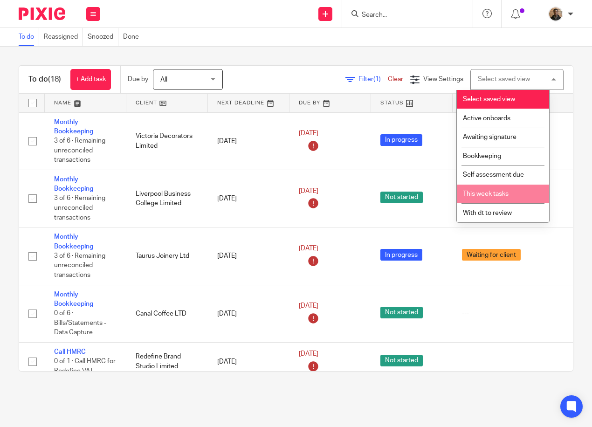
click at [478, 195] on span "This week tasks" at bounding box center [486, 194] width 46 height 7
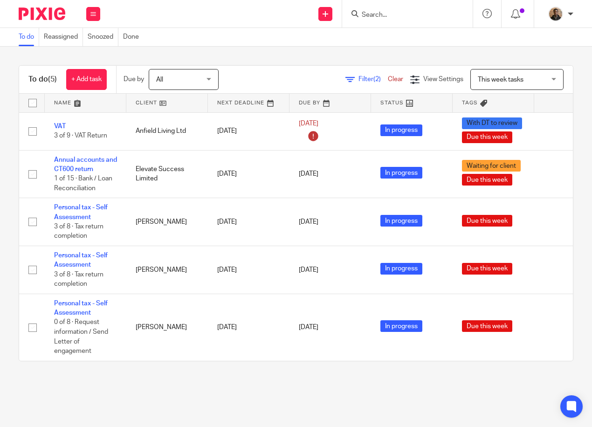
click at [283, 56] on div "To do (5) + Add task Due by All All Today Tomorrow This week Next week This mon…" at bounding box center [296, 213] width 592 height 333
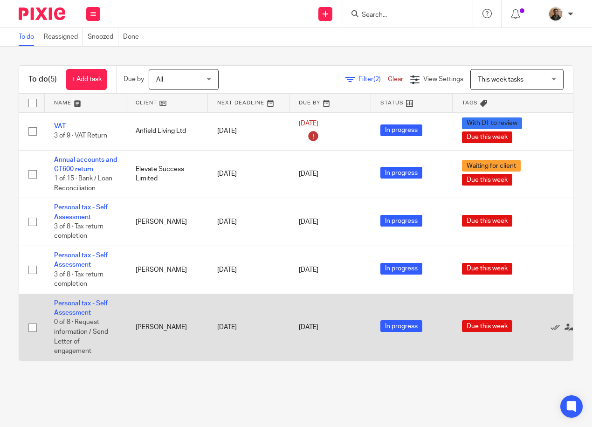
click at [29, 327] on input "checkbox" at bounding box center [33, 328] width 18 height 18
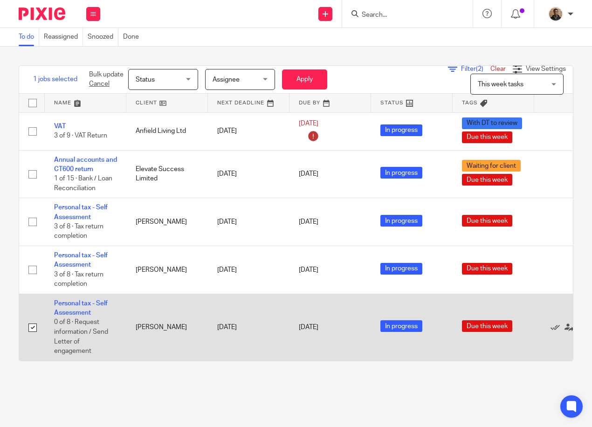
click at [33, 330] on input "checkbox" at bounding box center [33, 328] width 18 height 18
checkbox input "false"
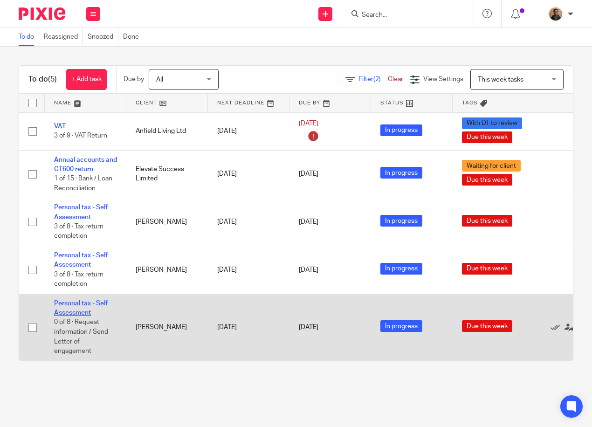
click at [88, 301] on link "Personal tax - Self Assessment" at bounding box center [81, 308] width 54 height 16
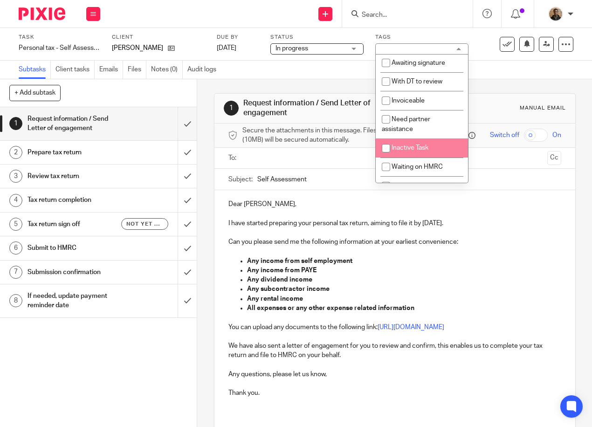
scroll to position [93, 0]
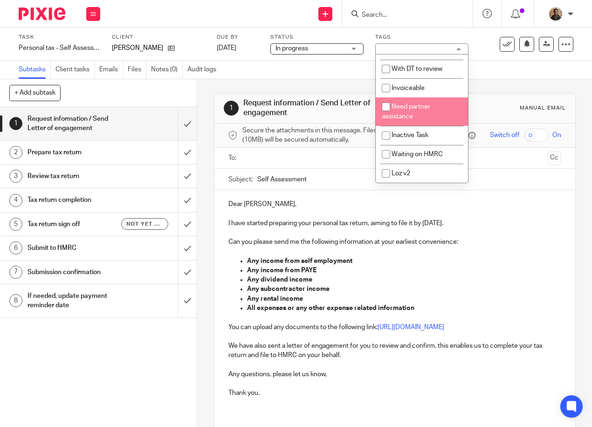
click at [388, 111] on input "checkbox" at bounding box center [386, 107] width 18 height 18
checkbox input "true"
click at [306, 80] on div "1 Request information / Send Letter of engagement Manual email Secure the attac…" at bounding box center [395, 298] width 362 height 438
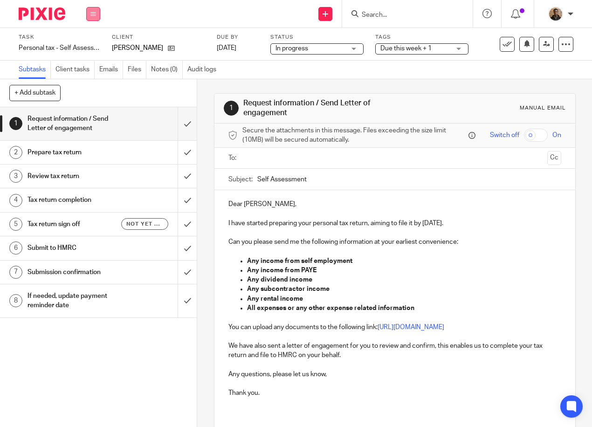
click at [93, 12] on icon at bounding box center [93, 14] width 6 height 6
click at [95, 41] on link "Work" at bounding box center [89, 43] width 16 height 7
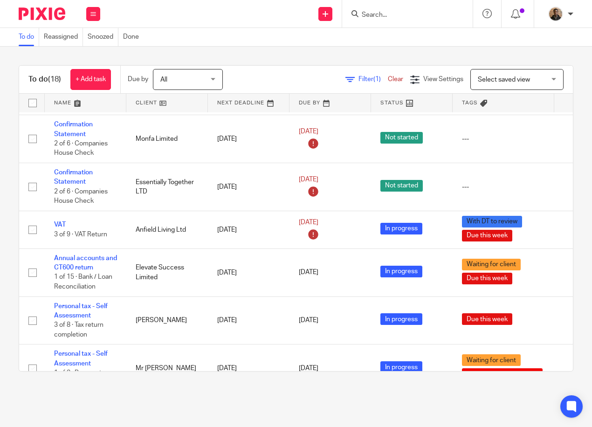
scroll to position [265, 0]
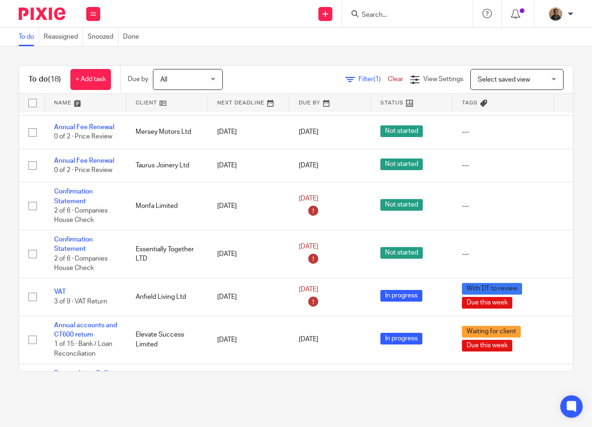
click at [526, 81] on span "Select saved view" at bounding box center [512, 79] width 68 height 20
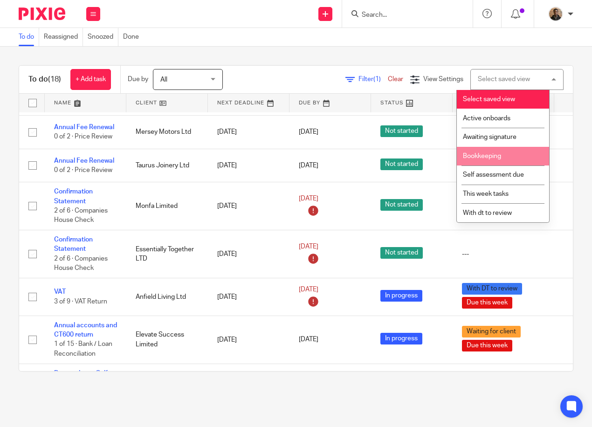
click at [565, 126] on div "To do (18) + Add task Due by All All Today Tomorrow This week Next week This mo…" at bounding box center [296, 219] width 592 height 344
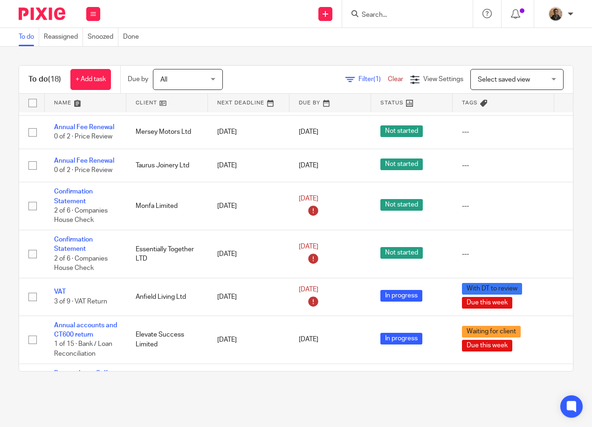
click at [404, 11] on input "Search" at bounding box center [403, 15] width 84 height 8
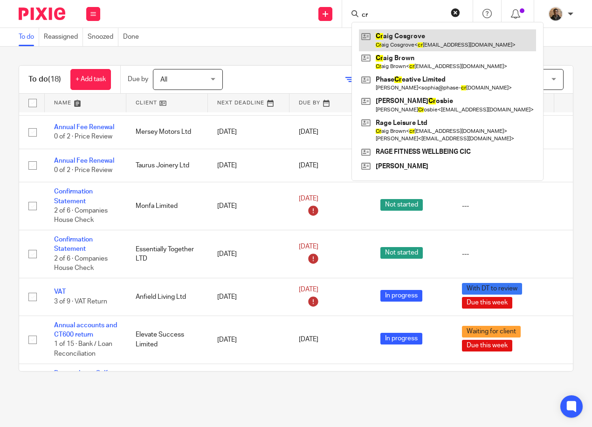
type input "cr"
click at [412, 40] on link at bounding box center [447, 39] width 177 height 21
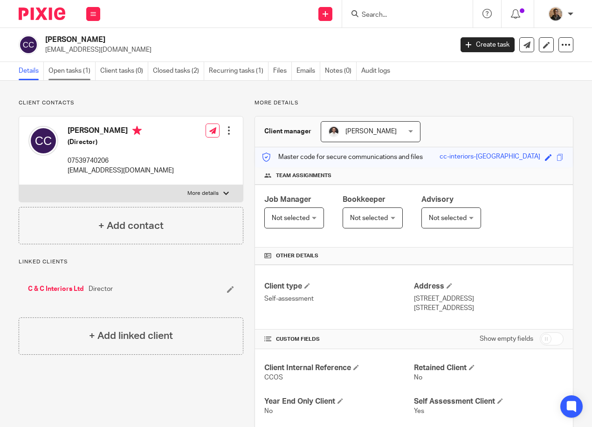
click at [89, 70] on link "Open tasks (1)" at bounding box center [72, 71] width 47 height 18
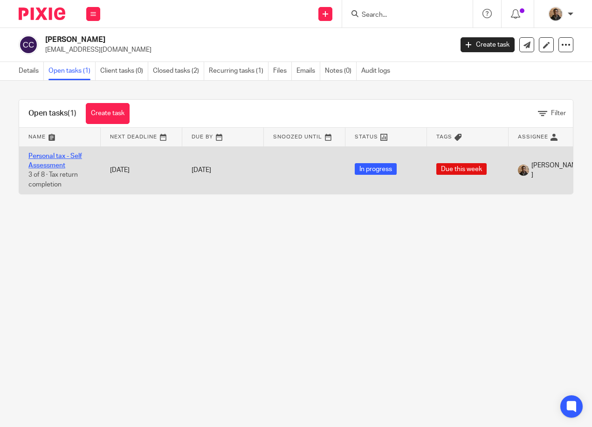
click at [63, 157] on link "Personal tax - Self Assessment" at bounding box center [55, 161] width 54 height 16
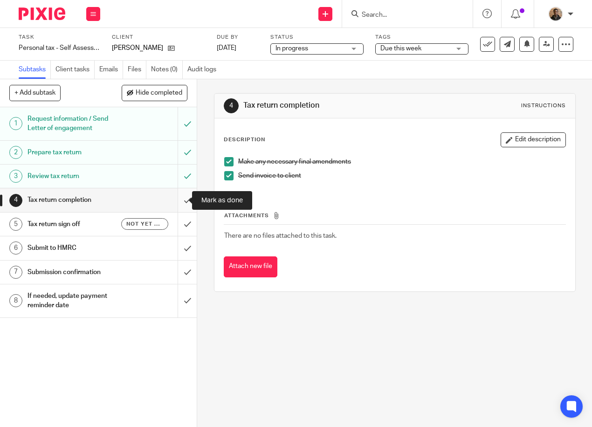
click at [185, 198] on input "submit" at bounding box center [98, 199] width 197 height 23
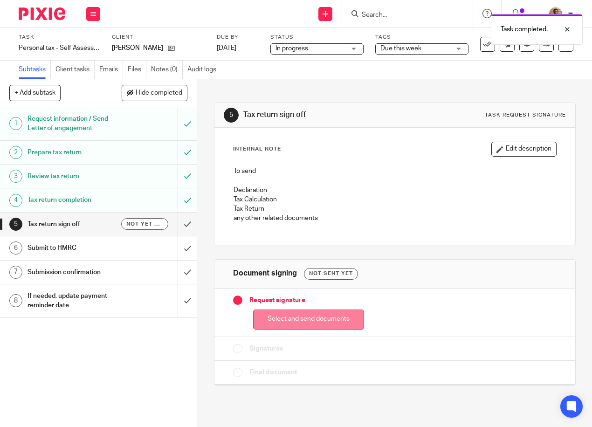
click at [280, 318] on button "Select and send documents" at bounding box center [308, 320] width 111 height 20
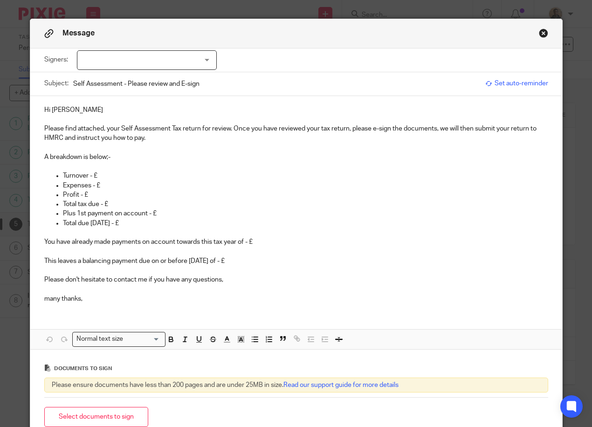
click at [134, 57] on div at bounding box center [147, 60] width 140 height 20
click at [143, 79] on li "[PERSON_NAME]" at bounding box center [143, 79] width 139 height 19
checkbox input "true"
click at [108, 184] on p "Expenses - £" at bounding box center [305, 185] width 485 height 9
click at [107, 172] on p "Turnover - £" at bounding box center [305, 175] width 485 height 9
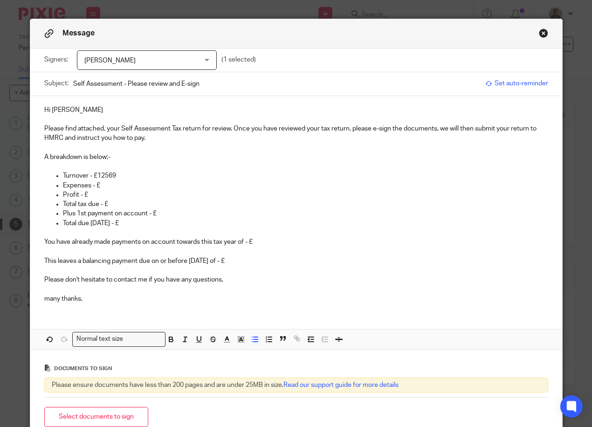
click at [102, 174] on p "Turnover - £12569" at bounding box center [305, 175] width 485 height 9
click at [95, 194] on p "Profit - £" at bounding box center [305, 194] width 485 height 9
click at [88, 185] on p "Expenses - £" at bounding box center [305, 185] width 485 height 9
drag, startPoint x: 40, startPoint y: 238, endPoint x: 233, endPoint y: 263, distance: 195.1
click at [233, 263] on div "Hi Craig Please find attached, your Self Assessment Tax return for review. Once…" at bounding box center [296, 203] width 532 height 215
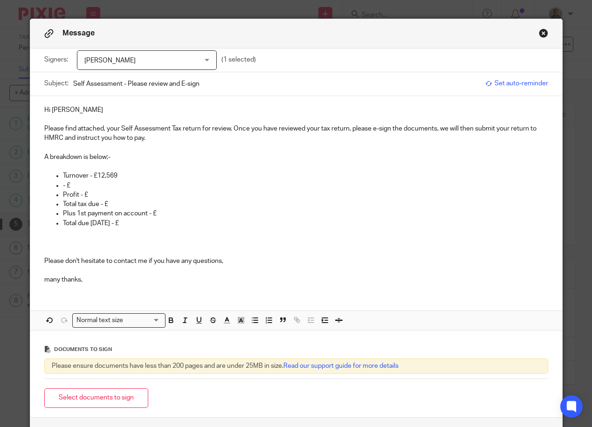
click at [70, 184] on p "- £" at bounding box center [305, 185] width 485 height 9
drag, startPoint x: 40, startPoint y: 280, endPoint x: 90, endPoint y: 286, distance: 50.7
click at [90, 286] on div "Hi Craig Please find attached, your Self Assessment Tax return for review. Once…" at bounding box center [296, 194] width 532 height 196
click at [84, 179] on p "Turnover - £12,569" at bounding box center [305, 175] width 485 height 9
click at [127, 152] on p "A breakdown is below;-" at bounding box center [296, 152] width 504 height 19
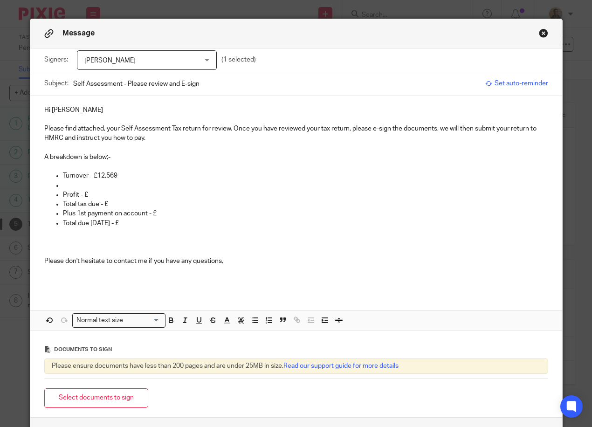
click at [152, 136] on p "Please find attached, your Self Assessment Tax return for review. Once you have…" at bounding box center [296, 133] width 504 height 19
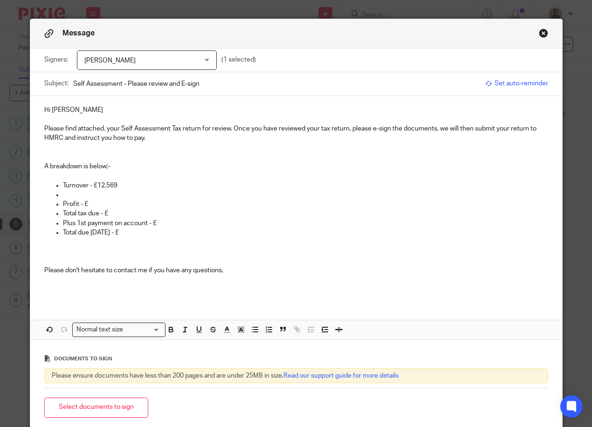
click at [39, 165] on div "Hi Craig Please find attached, your Self Assessment Tax return for review. Once…" at bounding box center [296, 198] width 532 height 205
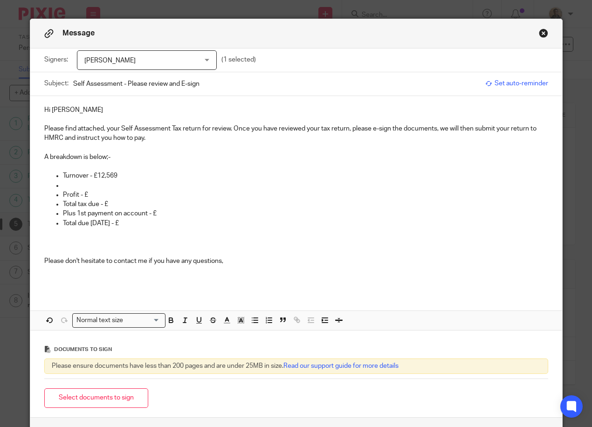
click at [74, 183] on p at bounding box center [305, 185] width 485 height 9
drag, startPoint x: 89, startPoint y: 195, endPoint x: 60, endPoint y: 189, distance: 29.0
click at [60, 189] on ul "Turnover - £12,569 Profit - £ Total tax due - £ Plus 1st payment on account - £…" at bounding box center [296, 204] width 504 height 66
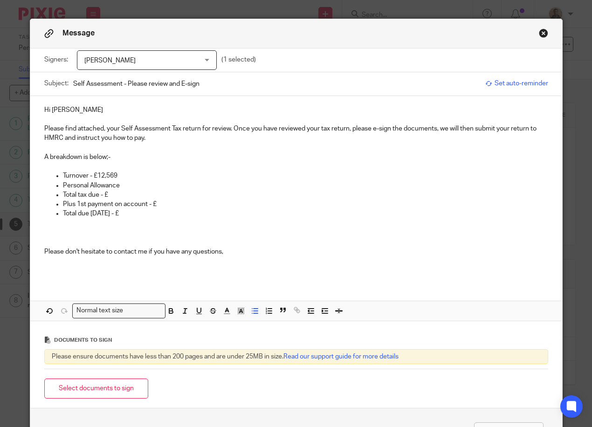
click at [70, 226] on p at bounding box center [305, 223] width 485 height 9
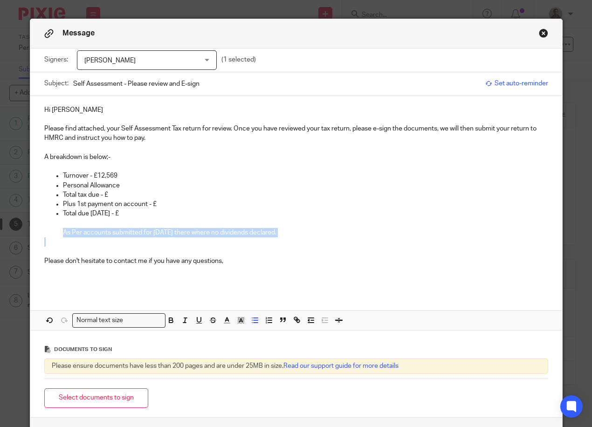
drag, startPoint x: 60, startPoint y: 230, endPoint x: 265, endPoint y: 239, distance: 205.9
click at [265, 240] on div "Hi Craig Please find attached, your Self Assessment Tax return for review. Once…" at bounding box center [296, 194] width 532 height 196
copy p "As Per accounts submitted for Feb 2025 there where no dividends declared."
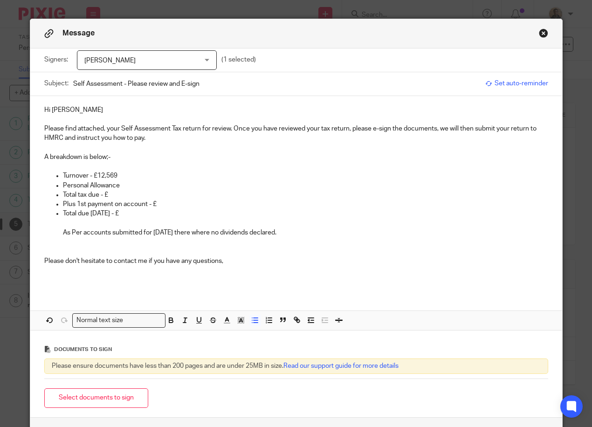
click at [118, 173] on p "Turnover - £12,569" at bounding box center [305, 175] width 485 height 9
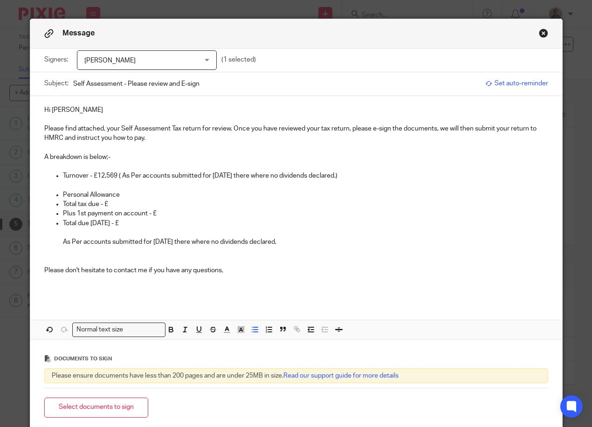
click at [48, 195] on ul "Personal Allowance Total tax due - £ Plus 1st payment on account - £ Total due …" at bounding box center [296, 218] width 504 height 57
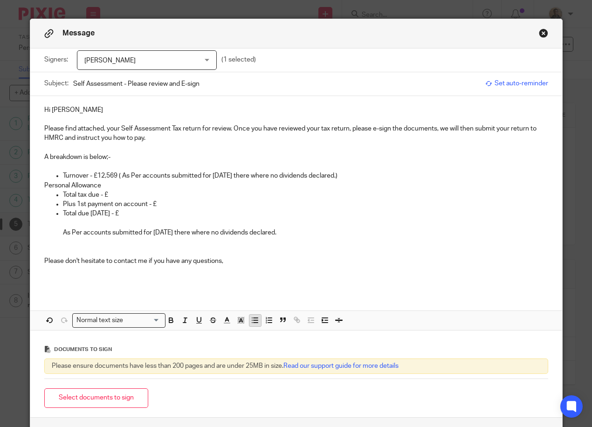
click at [254, 323] on line "button" at bounding box center [256, 323] width 4 height 0
click at [130, 183] on p "Personal Allowance" at bounding box center [305, 185] width 485 height 9
click at [120, 192] on p "Total tax due - £" at bounding box center [305, 194] width 485 height 9
click at [65, 106] on p "Hi Craig" at bounding box center [296, 109] width 504 height 9
drag, startPoint x: 41, startPoint y: 125, endPoint x: 259, endPoint y: 215, distance: 236.7
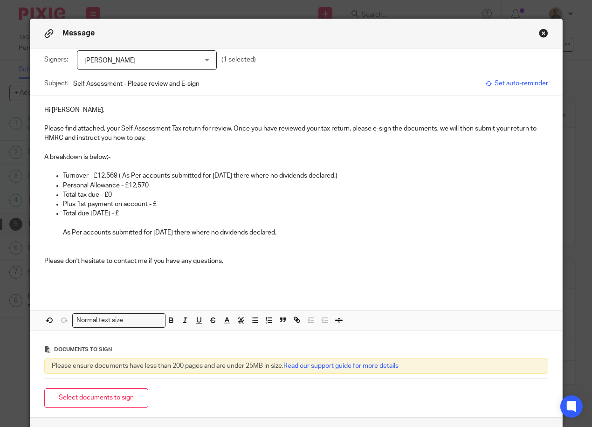
click at [259, 215] on div "Hi Craig, Please find attached, your Self Assessment Tax return for review. Onc…" at bounding box center [296, 194] width 532 height 196
copy div "Please find attached, your Self Assessment Tax return for review. Once you have…"
click at [63, 212] on li "Total due 31/01/24 - £ As Per accounts submitted for Feb 2025 there where no di…" at bounding box center [305, 223] width 485 height 28
drag, startPoint x: 165, startPoint y: 206, endPoint x: 55, endPoint y: 208, distance: 110.5
click at [63, 208] on li "Plus 1st payment on account - £" at bounding box center [305, 204] width 485 height 9
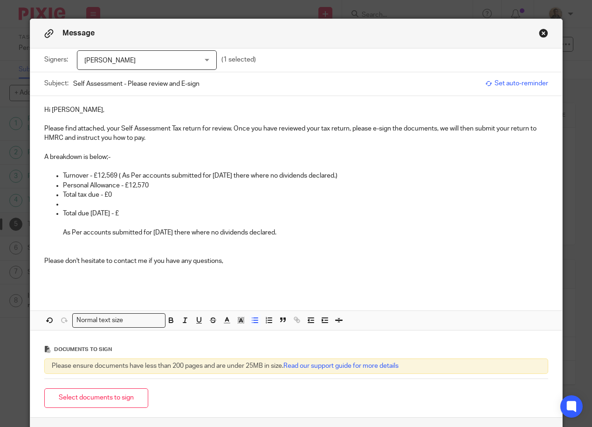
click at [116, 209] on p "Total due 31/01/24 - £" at bounding box center [305, 213] width 485 height 9
click at [138, 214] on p "Total due 31/01/26 - £" at bounding box center [305, 213] width 485 height 9
drag, startPoint x: 57, startPoint y: 201, endPoint x: 61, endPoint y: 207, distance: 6.9
click at [57, 201] on ul "Total tax due - £0 Total due 31/01/26 - £0 As Per accounts submitted for Feb 20…" at bounding box center [296, 213] width 504 height 47
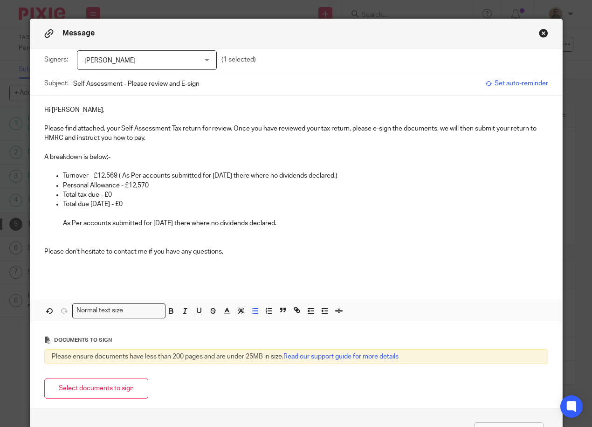
drag, startPoint x: 56, startPoint y: 222, endPoint x: 283, endPoint y: 220, distance: 226.7
click at [283, 220] on ul "Total tax due - £0 Total due 31/01/26 - £0 As Per accounts submitted for Feb 20…" at bounding box center [296, 209] width 504 height 38
click at [144, 248] on p "Please don't hesitate to contact me if you have any questions," at bounding box center [296, 251] width 504 height 9
click at [255, 251] on p "Please don't hesitate to contact myself or Dom if you have any questions," at bounding box center [296, 251] width 504 height 9
drag, startPoint x: 233, startPoint y: 338, endPoint x: 236, endPoint y: 325, distance: 13.4
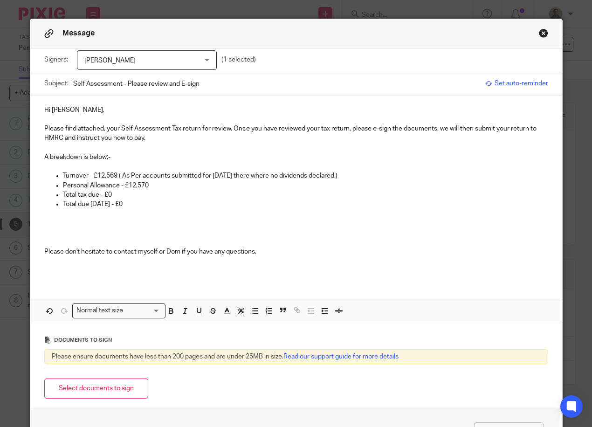
click at [233, 337] on div "Documents to sign" at bounding box center [296, 340] width 504 height 19
click at [37, 249] on div "Hi Craig, Please find attached, your Self Assessment Tax return for review. Onc…" at bounding box center [296, 189] width 532 height 187
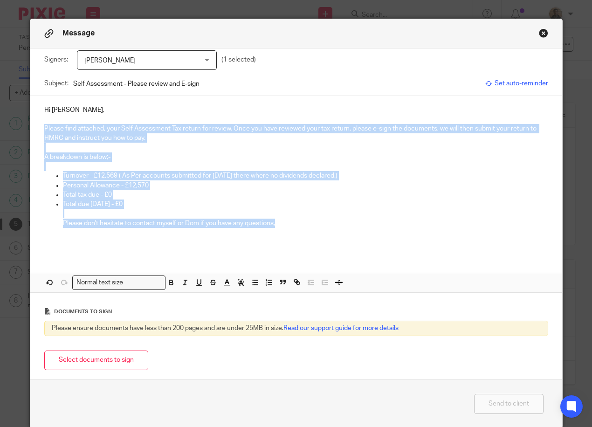
drag, startPoint x: 39, startPoint y: 128, endPoint x: 316, endPoint y: 224, distance: 293.6
click at [316, 224] on div "Hi Craig, Please find attached, your Self Assessment Tax return for review. Onc…" at bounding box center [296, 175] width 532 height 158
copy div "Please find attached, your Self Assessment Tax return for review. Once you have…"
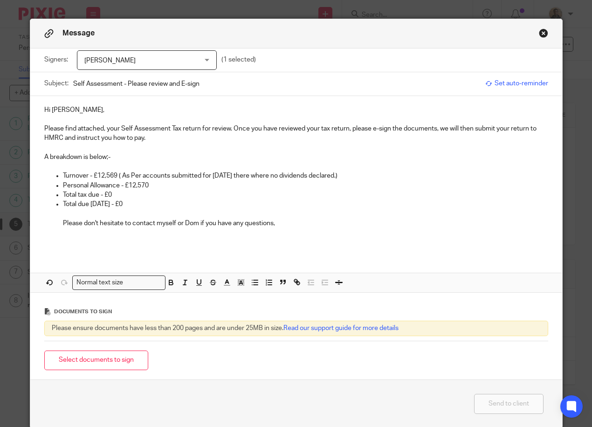
click at [116, 298] on div "Documents to sign Please ensure documents have less than 200 pages and are unde…" at bounding box center [296, 320] width 504 height 44
click at [125, 362] on button "Select documents to sign" at bounding box center [96, 361] width 104 height 20
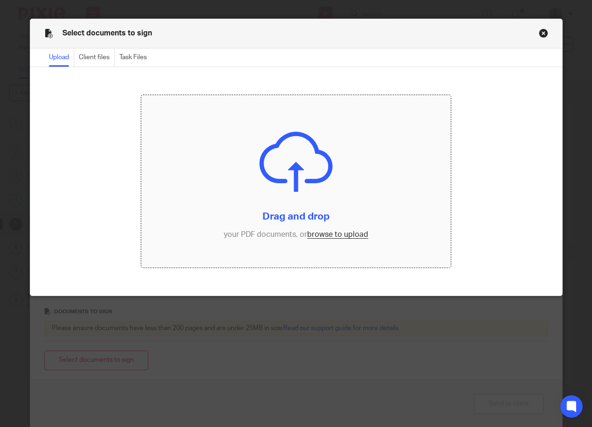
click at [321, 237] on input "file" at bounding box center [296, 181] width 310 height 173
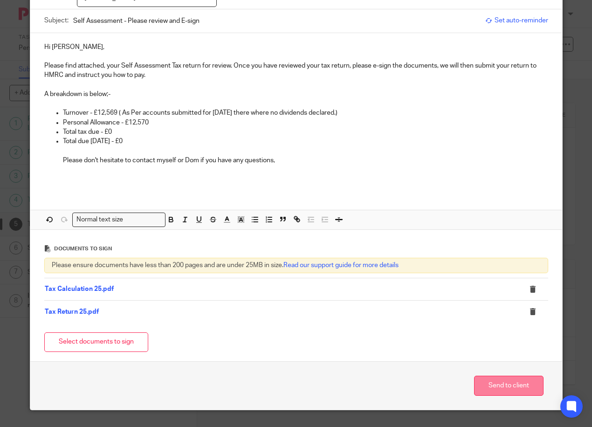
scroll to position [65, 0]
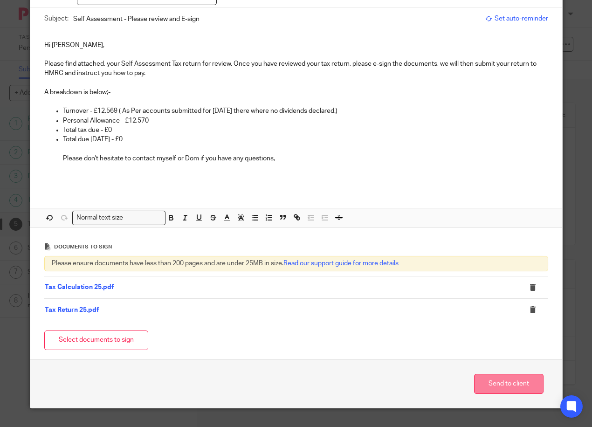
click at [513, 387] on button "Send to client" at bounding box center [508, 384] width 69 height 20
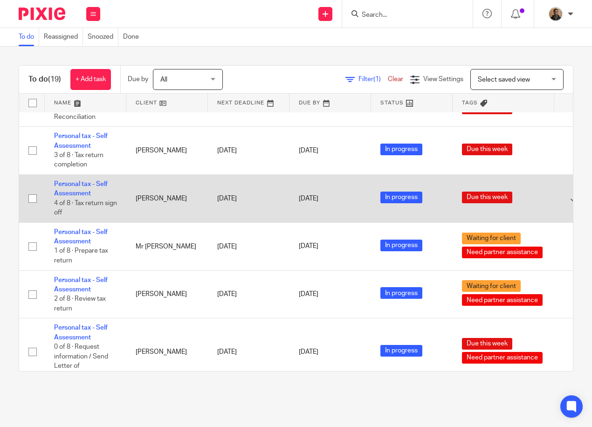
scroll to position [510, 0]
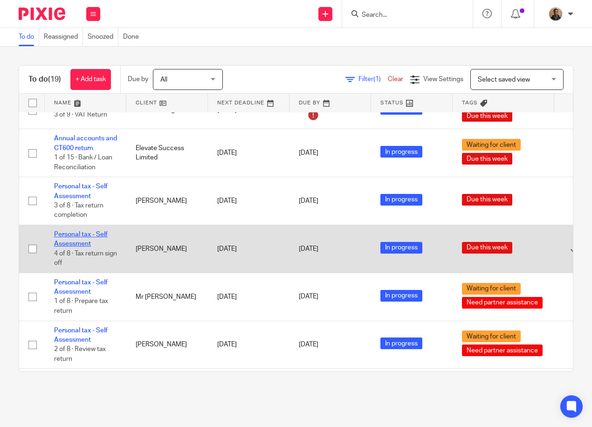
click at [82, 233] on link "Personal tax - Self Assessment" at bounding box center [81, 239] width 54 height 16
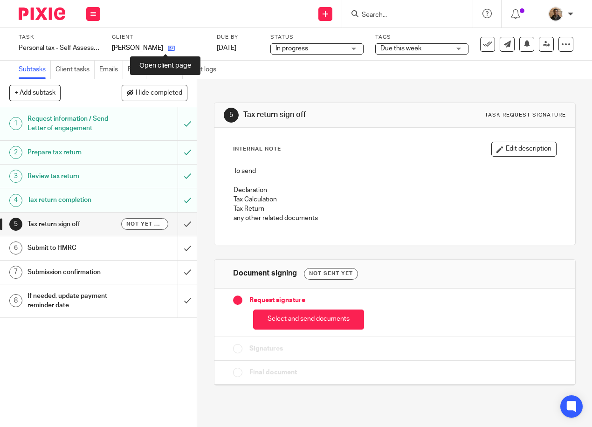
click at [168, 48] on icon at bounding box center [171, 48] width 7 height 7
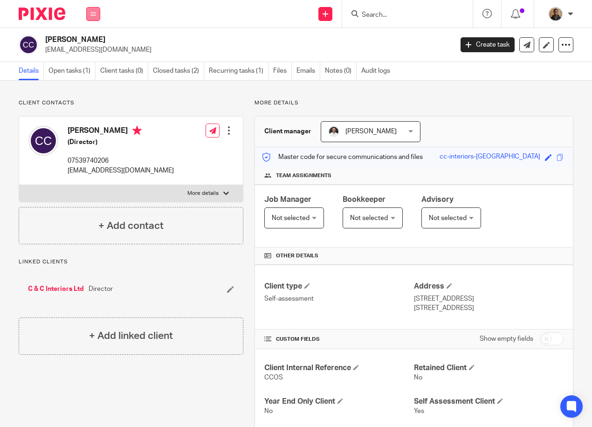
click at [95, 19] on button at bounding box center [93, 14] width 14 height 14
click at [95, 40] on link "Work" at bounding box center [88, 43] width 15 height 7
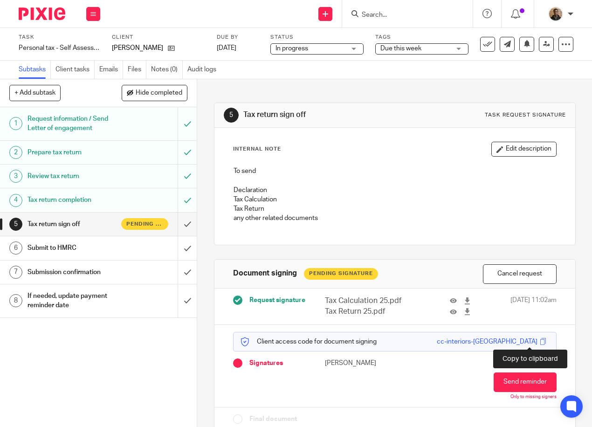
click at [540, 343] on span at bounding box center [543, 341] width 7 height 7
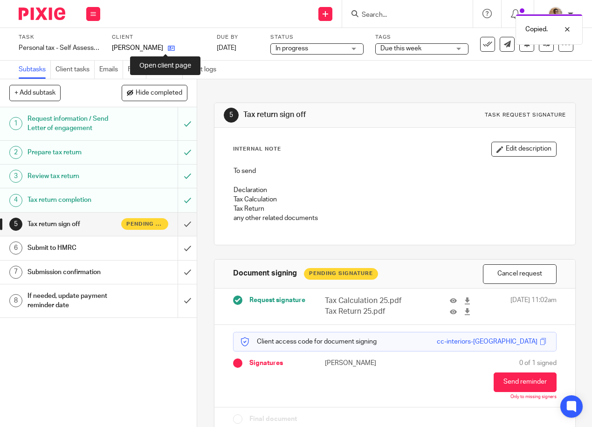
click at [168, 45] on icon at bounding box center [171, 48] width 7 height 7
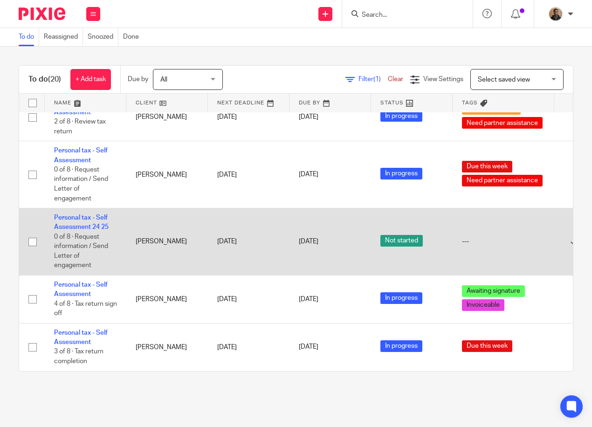
scroll to position [754, 0]
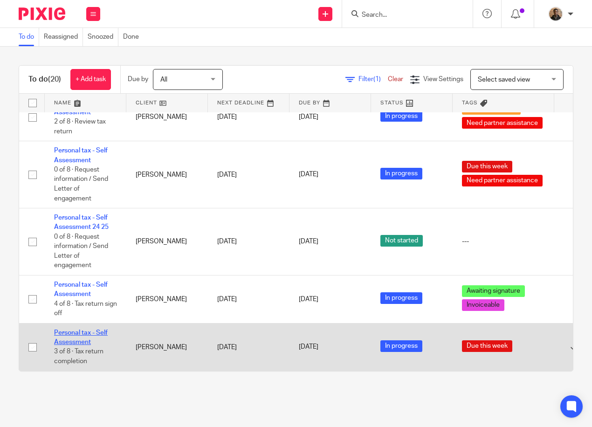
click at [85, 330] on link "Personal tax - Self Assessment" at bounding box center [81, 338] width 54 height 16
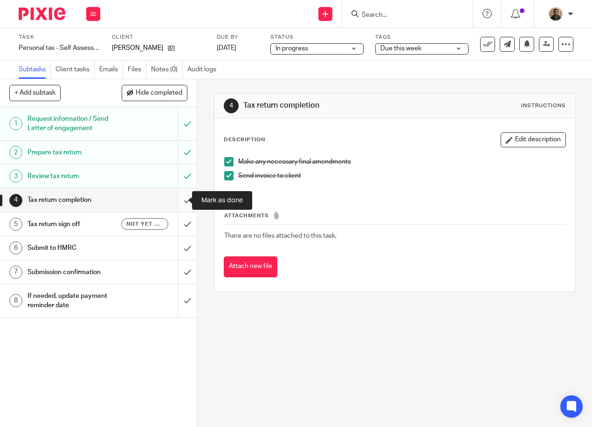
click at [177, 204] on input "submit" at bounding box center [98, 199] width 197 height 23
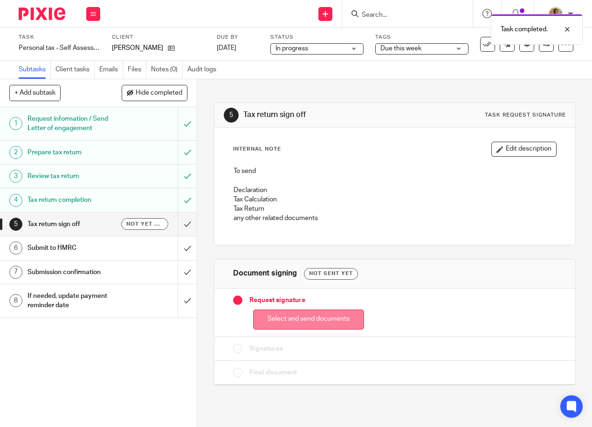
click at [281, 325] on button "Select and send documents" at bounding box center [308, 320] width 111 height 20
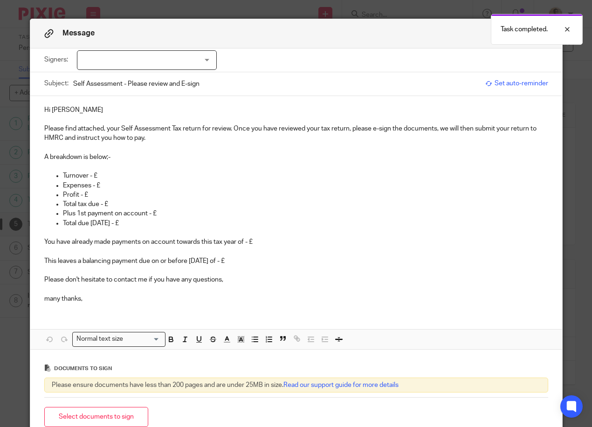
click at [167, 62] on div at bounding box center [147, 60] width 140 height 20
click at [159, 84] on li "[PERSON_NAME]" at bounding box center [143, 79] width 139 height 19
checkbox input "true"
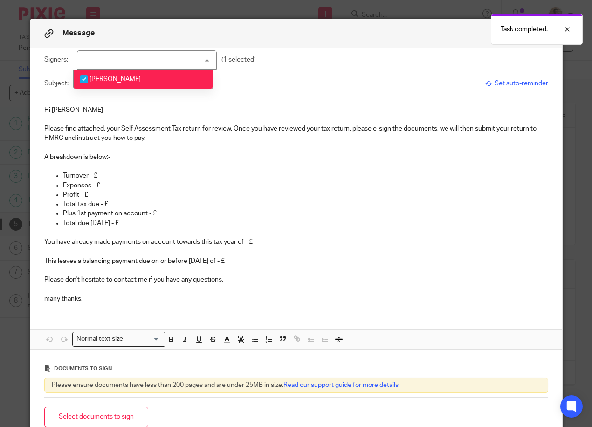
click at [167, 195] on p "Profit - £" at bounding box center [305, 194] width 485 height 9
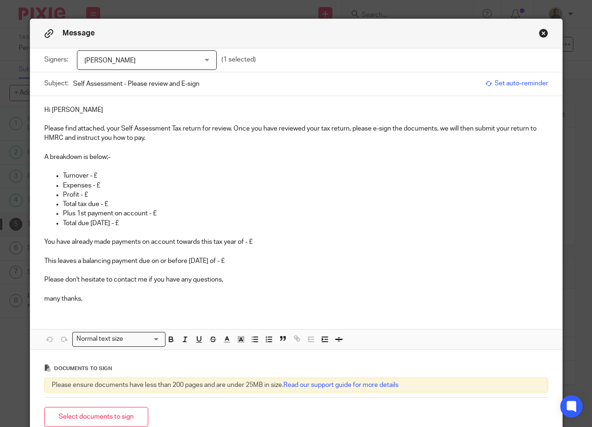
click at [68, 107] on p "Hi Adam" at bounding box center [296, 109] width 504 height 9
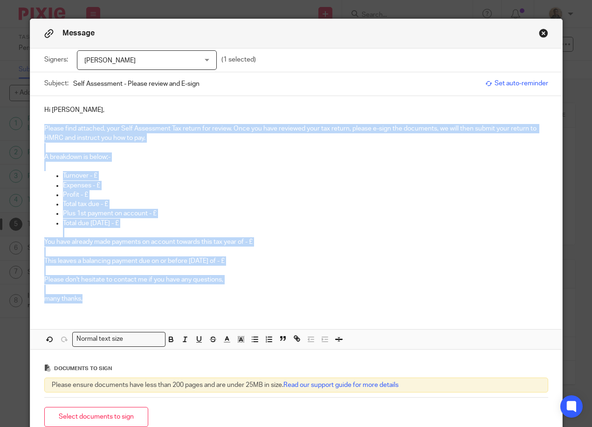
drag, startPoint x: 39, startPoint y: 125, endPoint x: 333, endPoint y: 300, distance: 342.1
click at [333, 300] on div "Hi Adam, Please find attached, your Self Assessment Tax return for review. Once…" at bounding box center [296, 203] width 532 height 215
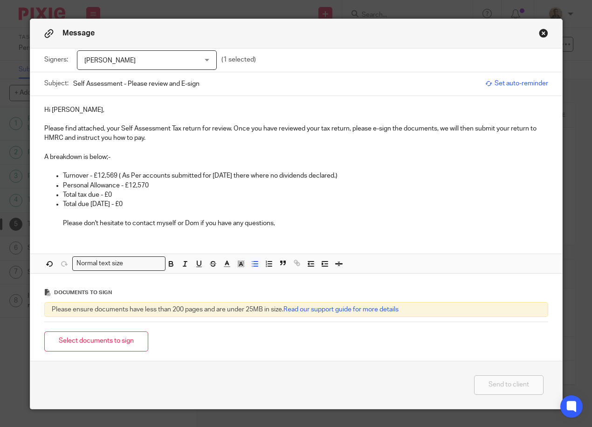
click at [114, 174] on p "Turnover - £12,569 ( As Per accounts submitted for Feb 2025 there where no divi…" at bounding box center [305, 175] width 485 height 9
click at [127, 345] on button "Select documents to sign" at bounding box center [96, 342] width 104 height 20
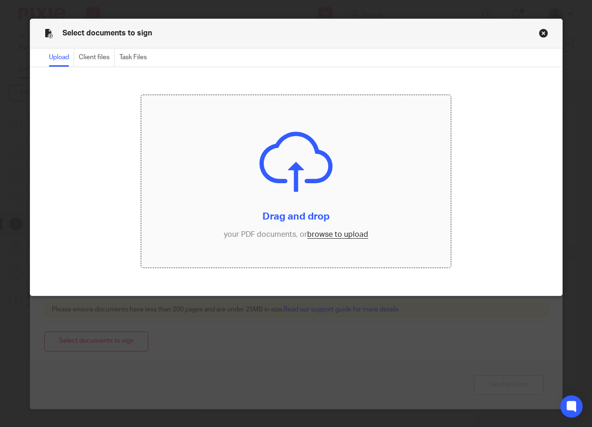
click at [321, 235] on input "file" at bounding box center [296, 181] width 310 height 173
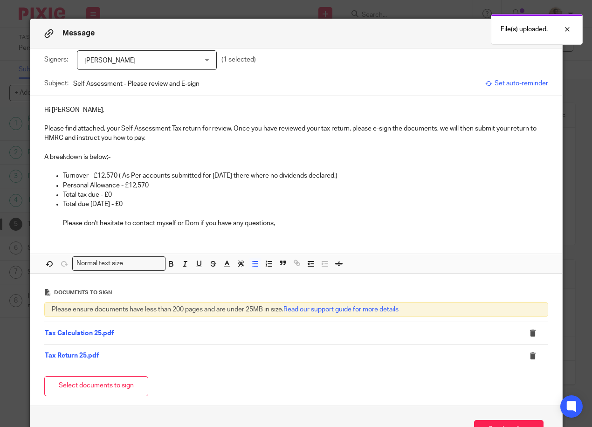
scroll to position [46, 0]
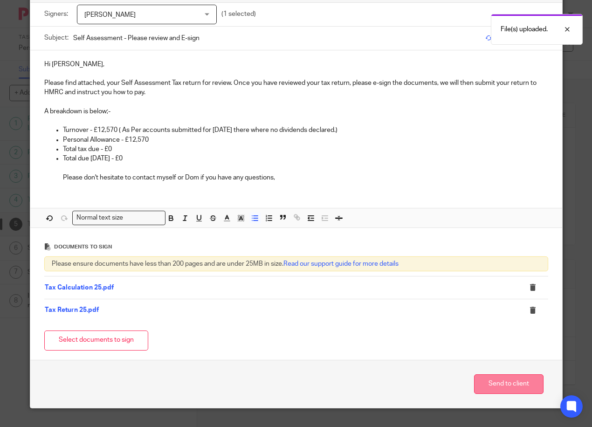
click at [505, 383] on button "Send to client" at bounding box center [508, 384] width 69 height 20
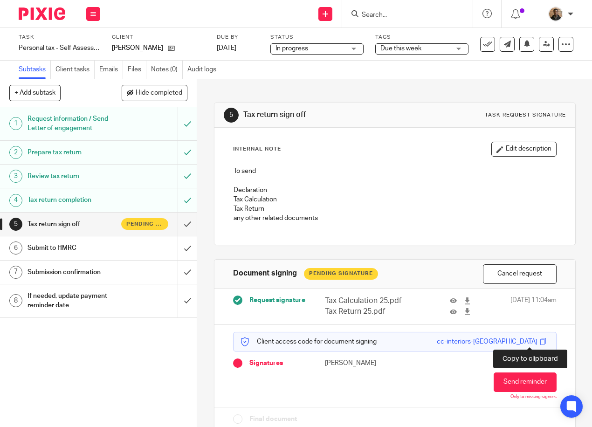
click at [540, 338] on span at bounding box center [543, 341] width 7 height 7
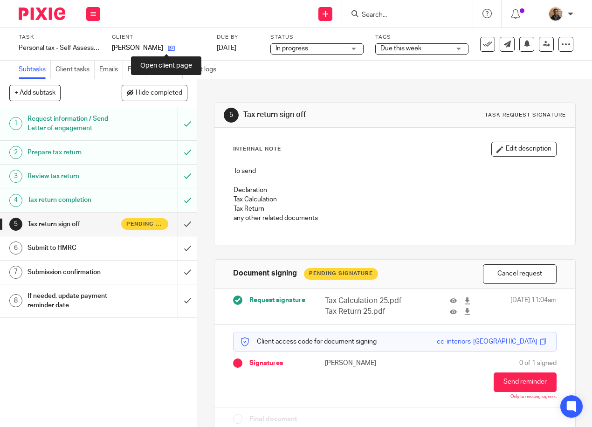
click at [168, 51] on icon at bounding box center [171, 48] width 7 height 7
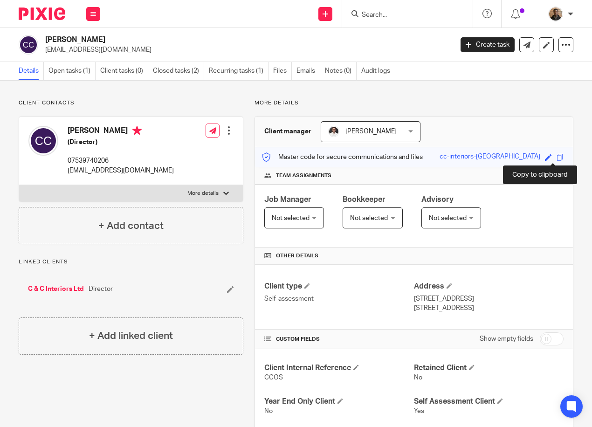
click at [557, 158] on span at bounding box center [560, 157] width 7 height 7
drag, startPoint x: 94, startPoint y: 18, endPoint x: 98, endPoint y: 24, distance: 7.4
click at [94, 18] on button at bounding box center [93, 14] width 14 height 14
click at [91, 39] on li "Work" at bounding box center [93, 44] width 25 height 14
click at [90, 42] on link "Work" at bounding box center [88, 43] width 15 height 7
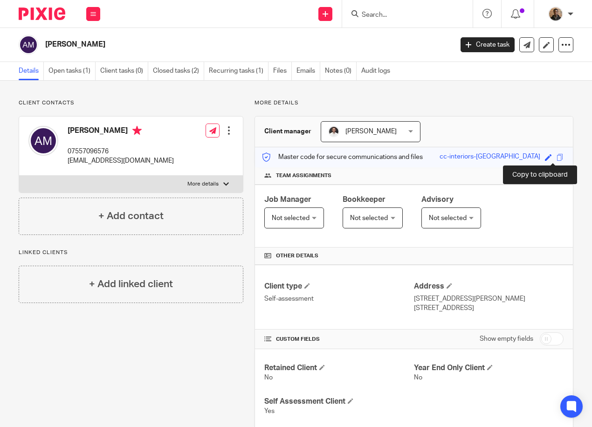
click at [557, 156] on span at bounding box center [560, 157] width 7 height 7
click at [97, 18] on button at bounding box center [93, 14] width 14 height 14
click at [96, 40] on link "Work" at bounding box center [88, 43] width 15 height 7
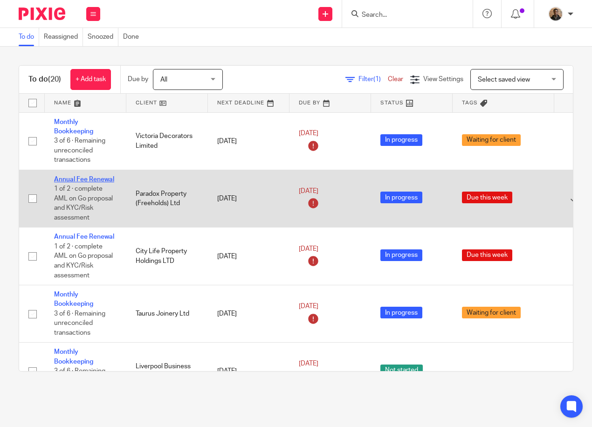
click at [85, 180] on link "Annual Fee Renewal" at bounding box center [84, 179] width 60 height 7
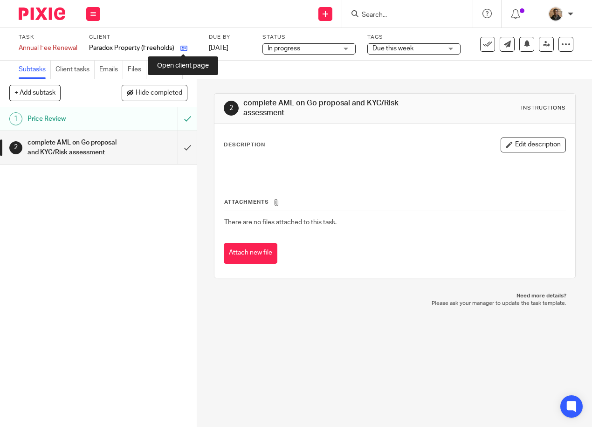
click at [183, 48] on icon at bounding box center [183, 48] width 7 height 7
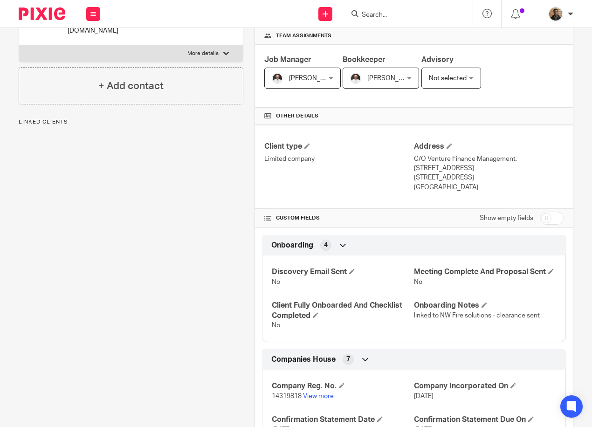
scroll to position [280, 0]
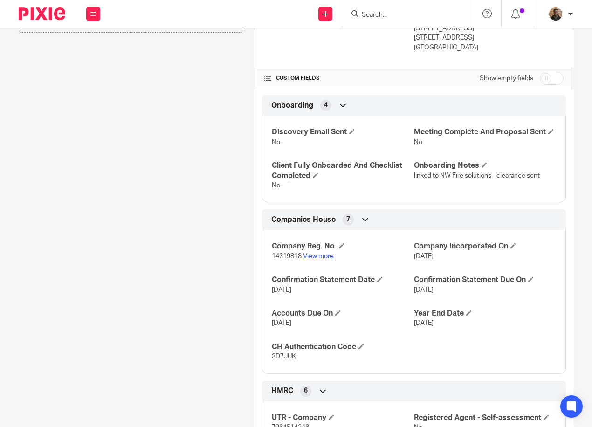
click at [324, 260] on link "View more" at bounding box center [318, 256] width 31 height 7
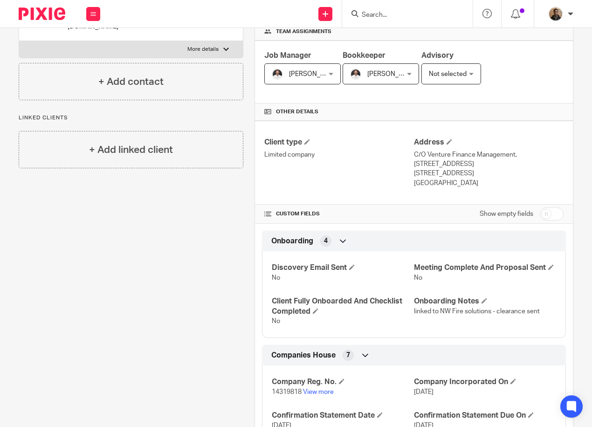
scroll to position [0, 0]
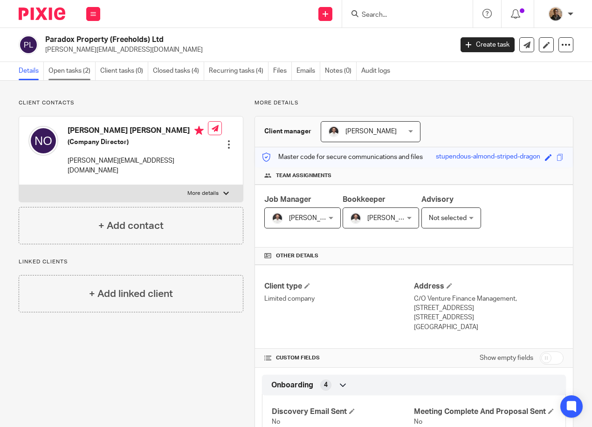
click at [66, 71] on link "Open tasks (2)" at bounding box center [72, 71] width 47 height 18
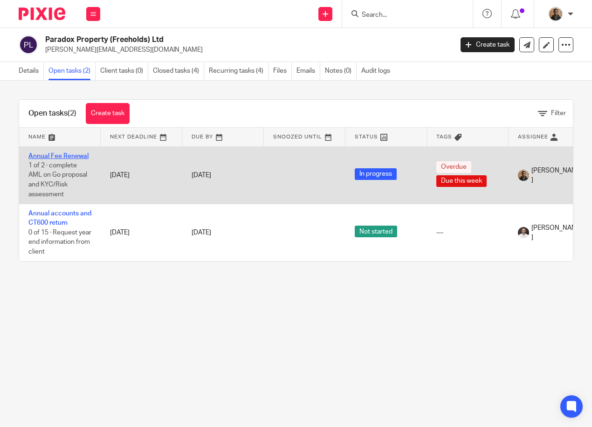
click at [66, 153] on link "Annual Fee Renewal" at bounding box center [58, 156] width 60 height 7
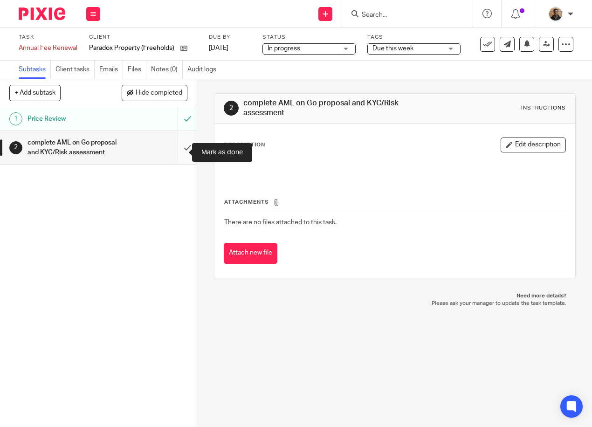
click at [177, 152] on input "submit" at bounding box center [98, 147] width 197 height 33
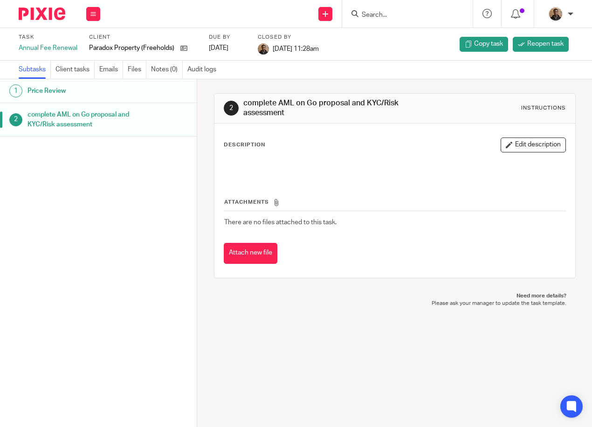
click at [163, 126] on div "complete AML on Go proposal and KYC/Risk assessment" at bounding box center [108, 120] width 160 height 24
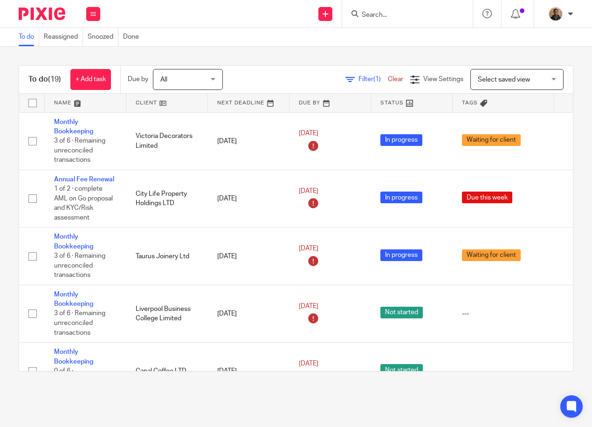
click at [531, 82] on span "Select saved view" at bounding box center [512, 79] width 68 height 20
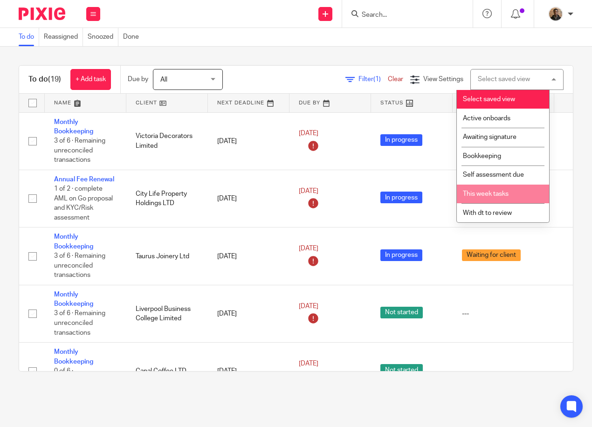
click at [501, 189] on li "This week tasks" at bounding box center [503, 194] width 92 height 19
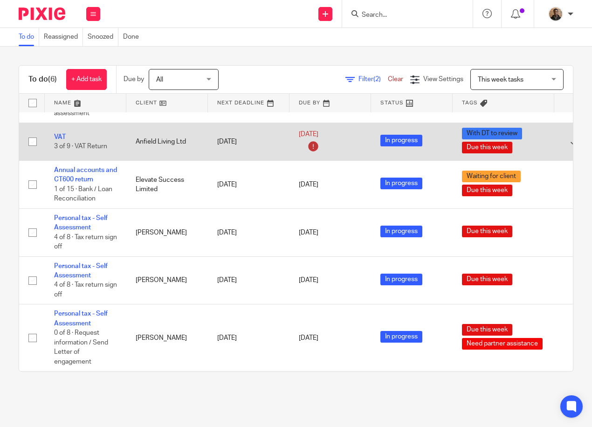
scroll to position [54, 0]
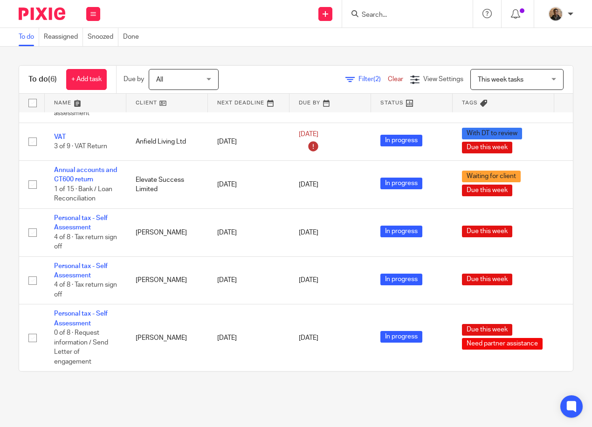
click at [202, 59] on div "To do (6) + Add task Due by All All Today Tomorrow This week Next week This mon…" at bounding box center [296, 219] width 592 height 344
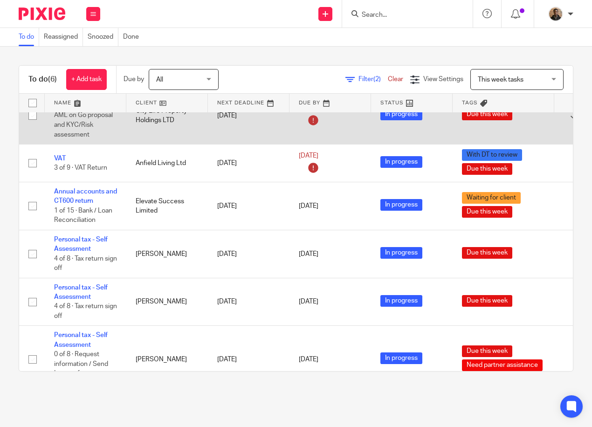
scroll to position [0, 0]
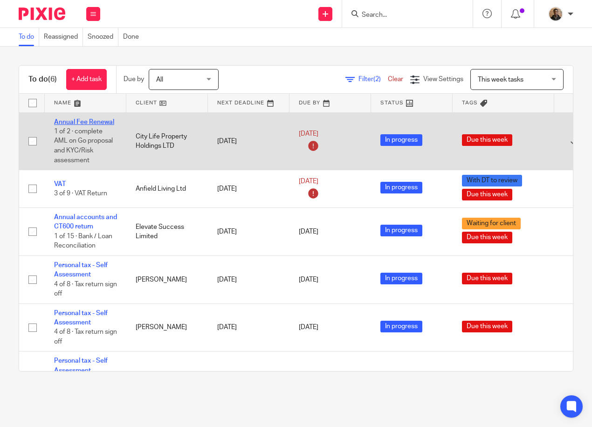
click at [89, 124] on link "Annual Fee Renewal" at bounding box center [84, 122] width 60 height 7
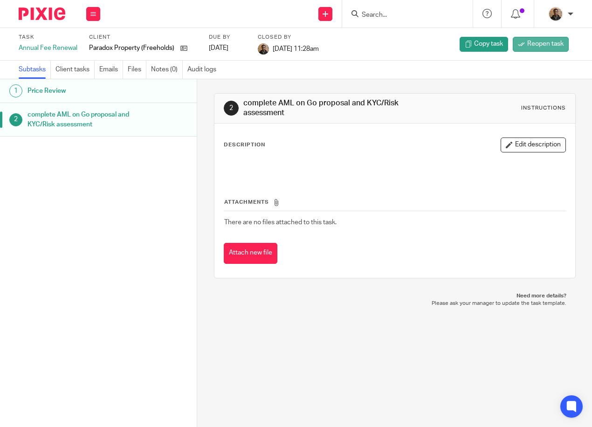
click at [536, 45] on span "Reopen task" at bounding box center [545, 43] width 36 height 9
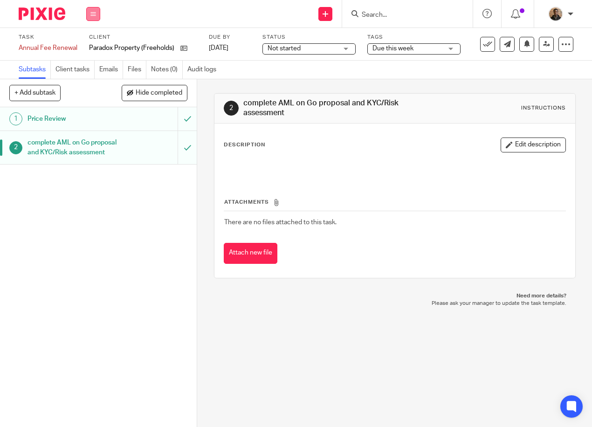
click at [98, 14] on button at bounding box center [93, 14] width 14 height 14
click at [96, 40] on link "Work" at bounding box center [89, 43] width 16 height 7
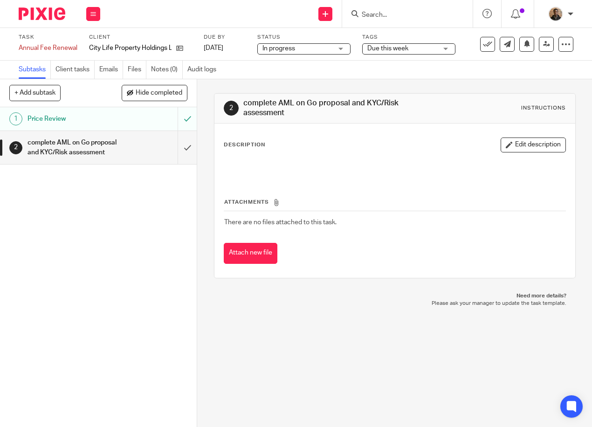
click at [172, 218] on div "1 Price Review 2 complete AML on Go proposal and KYC/Risk assessment" at bounding box center [98, 267] width 197 height 320
